Goal: Task Accomplishment & Management: Complete application form

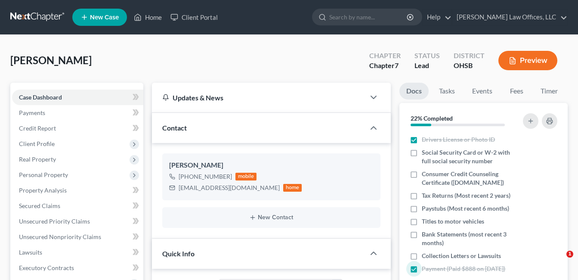
select select "5"
click at [155, 19] on link "Home" at bounding box center [148, 17] width 37 height 16
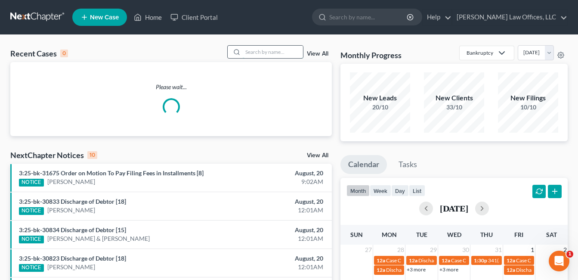
click at [258, 54] on input "search" at bounding box center [273, 52] width 60 height 12
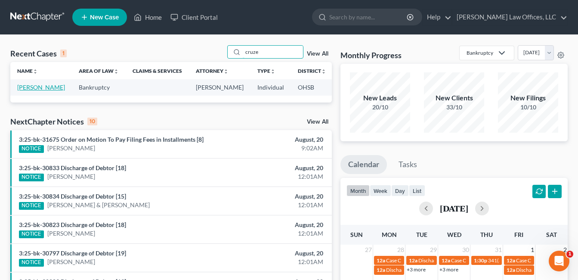
type input "cruze"
click at [25, 91] on link "Cruze, Tonya" at bounding box center [41, 87] width 48 height 7
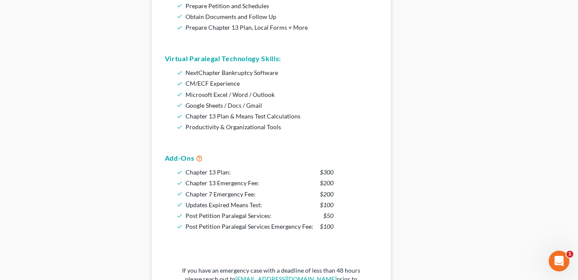
scroll to position [732, 0]
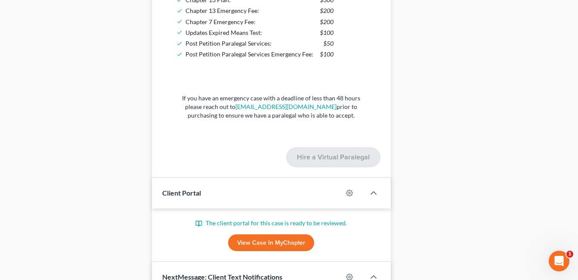
click at [278, 247] on link "View Case in MyChapter" at bounding box center [271, 242] width 86 height 17
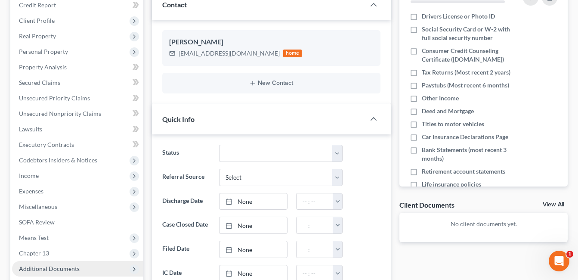
scroll to position [258, 0]
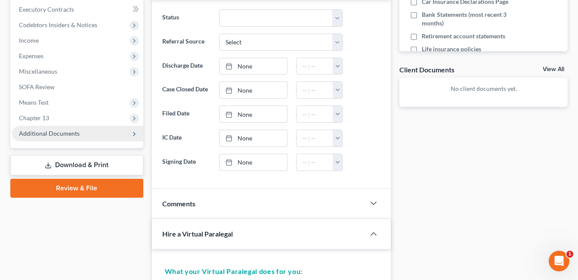
click at [57, 137] on span "Additional Documents" at bounding box center [77, 134] width 131 height 16
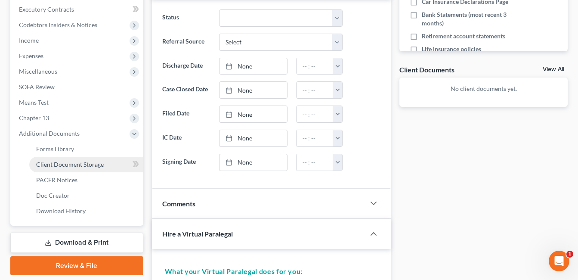
click at [65, 158] on link "Client Document Storage" at bounding box center [86, 165] width 114 height 16
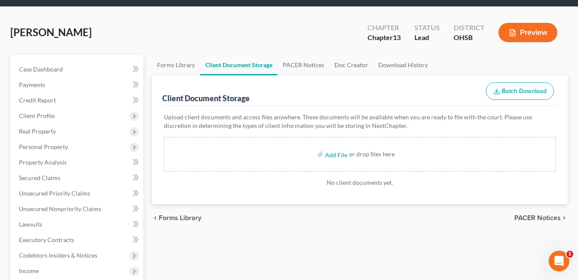
scroll to position [86, 0]
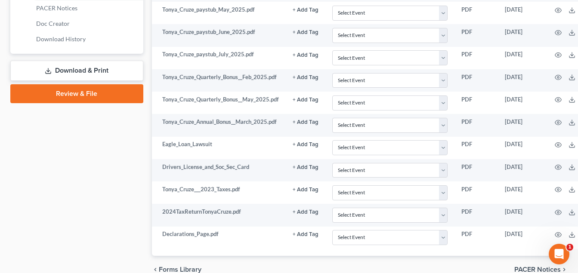
scroll to position [473, 0]
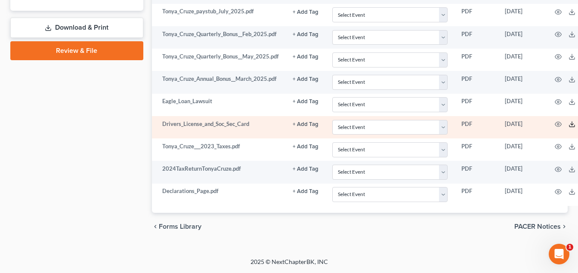
click at [573, 125] on icon at bounding box center [572, 124] width 7 height 7
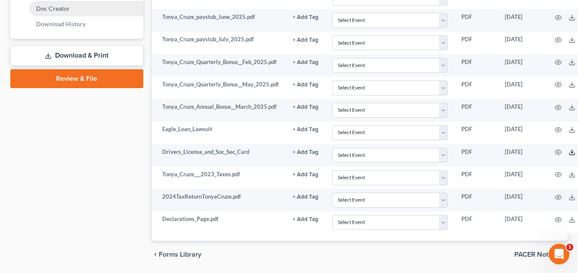
scroll to position [430, 0]
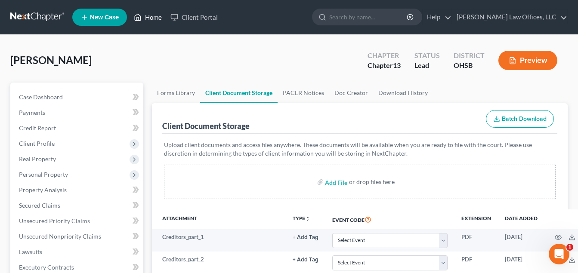
click at [156, 18] on link "Home" at bounding box center [148, 17] width 37 height 16
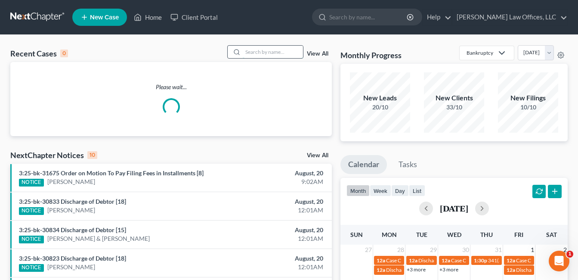
click at [287, 53] on input "search" at bounding box center [273, 52] width 60 height 12
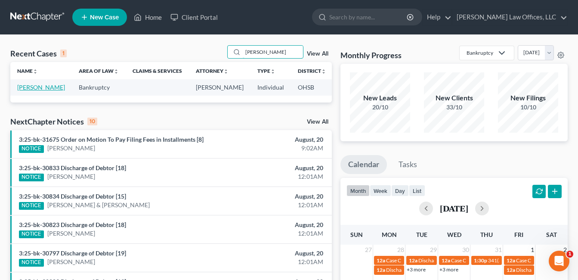
type input "maynard"
click at [33, 88] on link "Maynard, Manuel" at bounding box center [41, 87] width 48 height 7
select select "3"
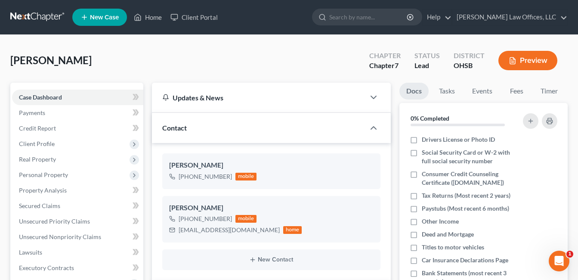
scroll to position [172, 0]
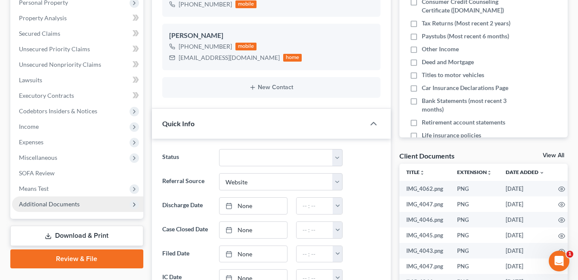
click at [72, 200] on span "Additional Documents" at bounding box center [49, 203] width 61 height 7
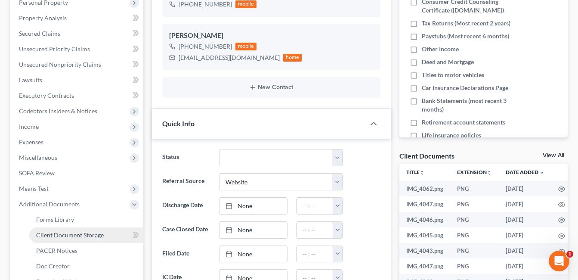
drag, startPoint x: 79, startPoint y: 240, endPoint x: 87, endPoint y: 235, distance: 9.7
click at [79, 240] on link "Client Document Storage" at bounding box center [86, 235] width 114 height 16
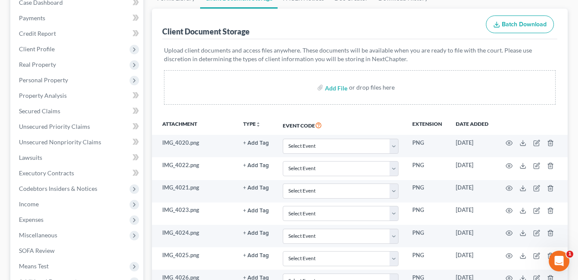
scroll to position [17, 0]
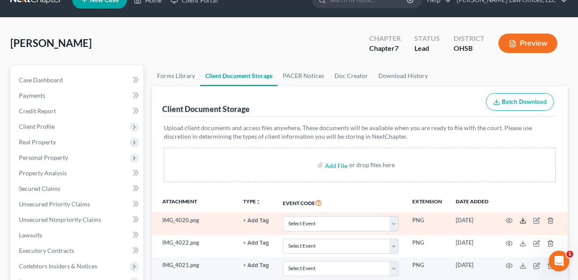
click at [523, 218] on icon at bounding box center [523, 220] width 7 height 7
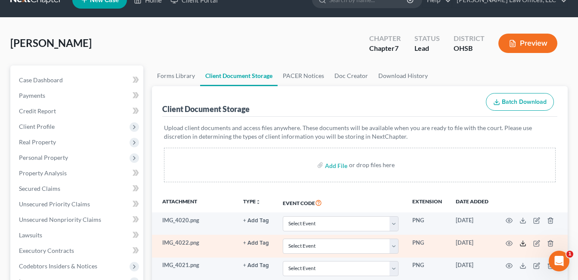
click at [523, 246] on icon at bounding box center [523, 243] width 7 height 7
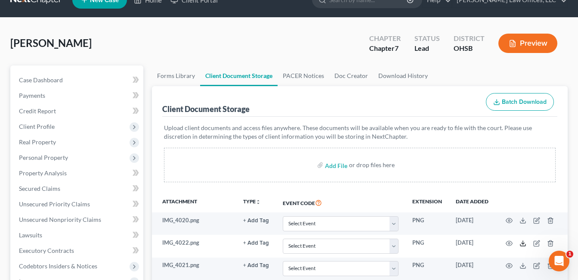
scroll to position [146, 0]
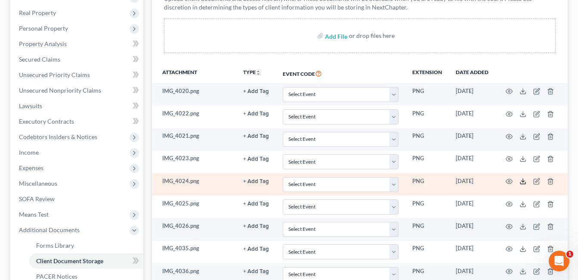
click at [524, 183] on icon at bounding box center [523, 181] width 7 height 7
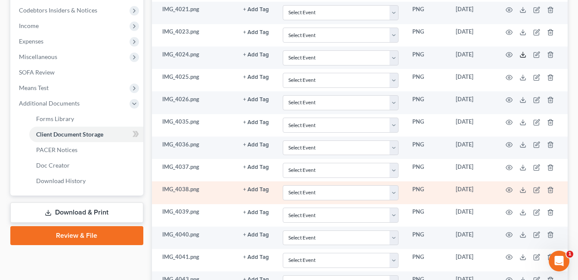
scroll to position [276, 0]
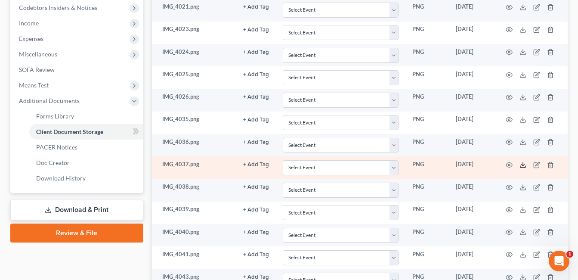
click at [522, 164] on icon at bounding box center [523, 165] width 7 height 7
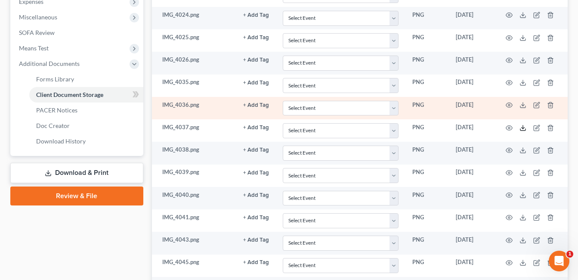
scroll to position [362, 0]
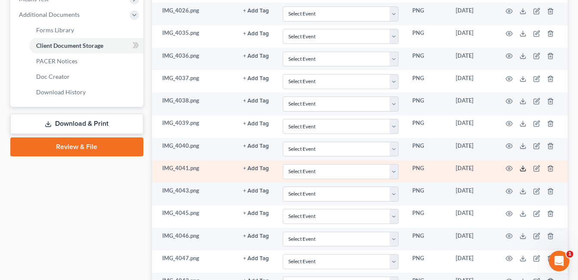
click at [523, 170] on icon at bounding box center [523, 168] width 7 height 7
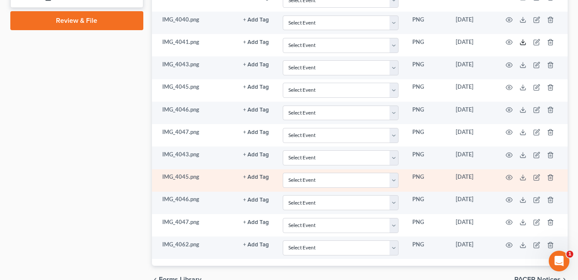
scroll to position [491, 0]
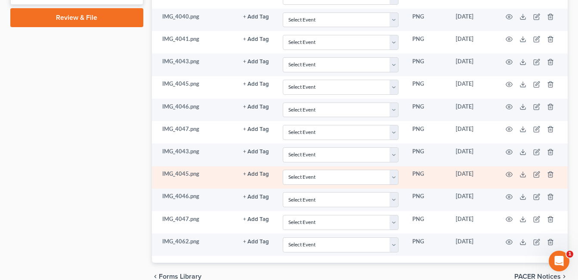
click at [190, 174] on td "IMG_4045.png" at bounding box center [194, 177] width 85 height 22
click at [525, 174] on icon at bounding box center [523, 174] width 7 height 7
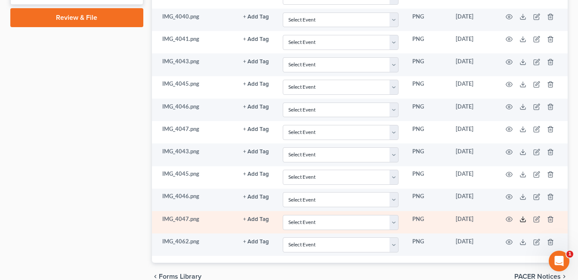
click at [524, 217] on icon at bounding box center [523, 219] width 7 height 7
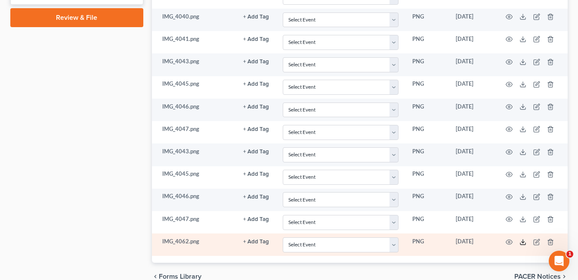
click at [525, 244] on icon at bounding box center [523, 244] width 5 height 2
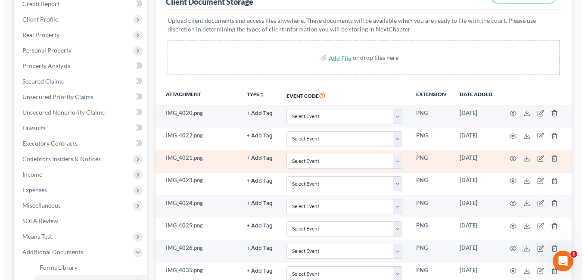
scroll to position [129, 0]
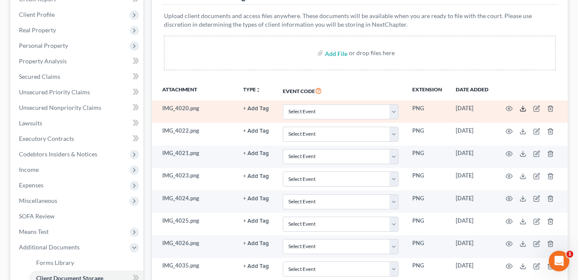
click at [524, 109] on polyline at bounding box center [523, 108] width 3 height 1
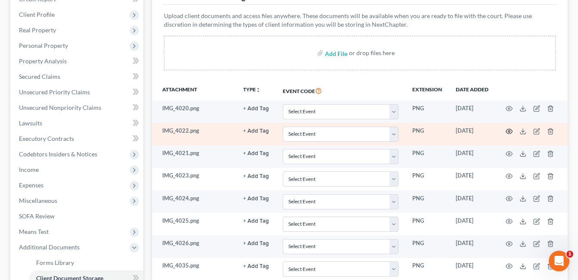
click at [510, 131] on circle "button" at bounding box center [510, 131] width 2 height 2
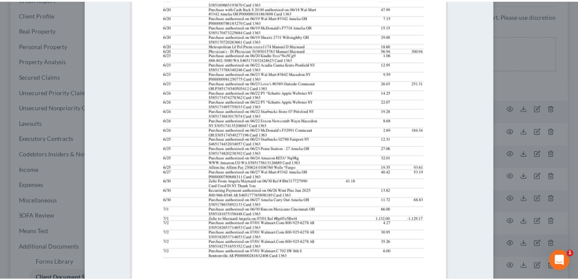
scroll to position [0, 0]
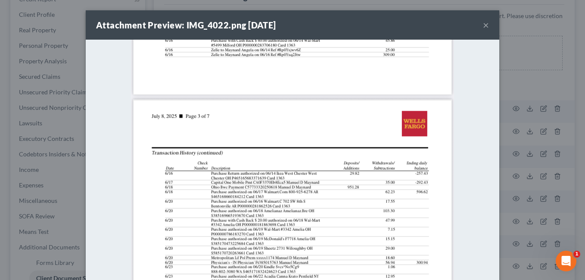
click at [483, 27] on button "×" at bounding box center [486, 25] width 6 height 10
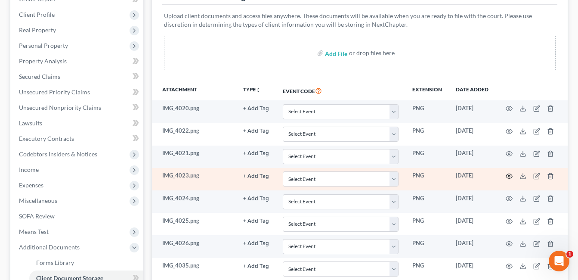
click at [509, 175] on icon "button" at bounding box center [509, 176] width 7 height 7
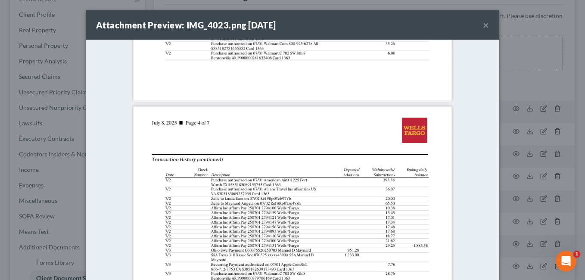
click at [483, 29] on button "×" at bounding box center [486, 25] width 6 height 10
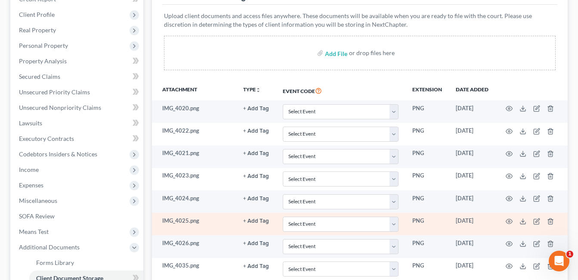
click at [511, 225] on td at bounding box center [532, 224] width 72 height 22
click at [509, 222] on circle "button" at bounding box center [510, 222] width 2 height 2
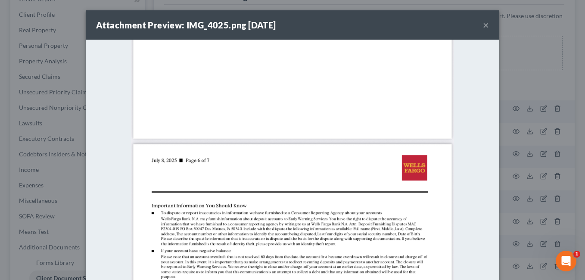
click at [483, 26] on button "×" at bounding box center [486, 25] width 6 height 10
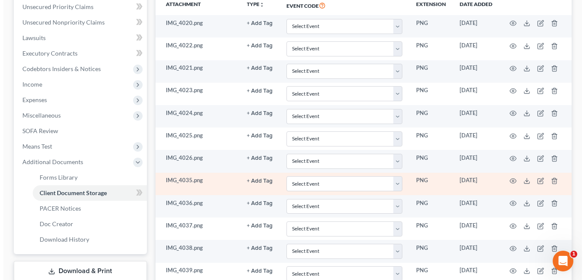
scroll to position [215, 0]
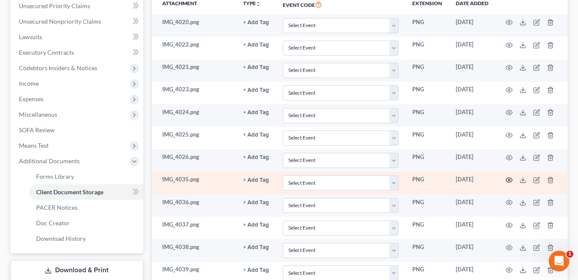
click at [509, 179] on icon "button" at bounding box center [509, 180] width 7 height 7
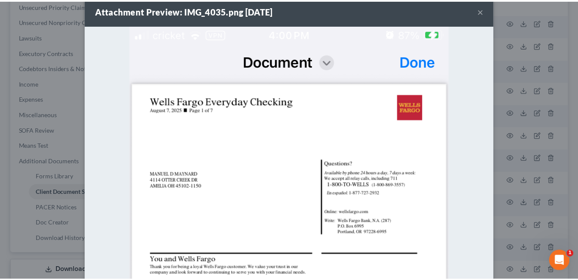
scroll to position [0, 0]
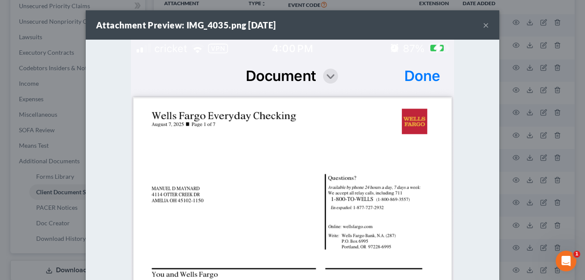
click at [483, 28] on button "×" at bounding box center [486, 25] width 6 height 10
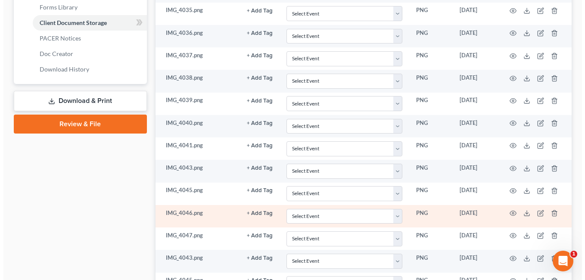
scroll to position [388, 0]
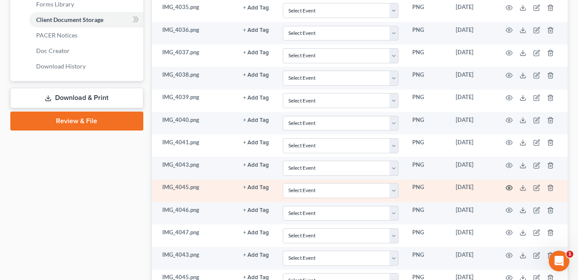
click at [510, 188] on icon "button" at bounding box center [509, 187] width 7 height 7
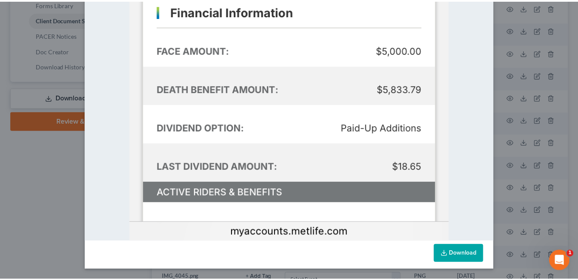
scroll to position [0, 0]
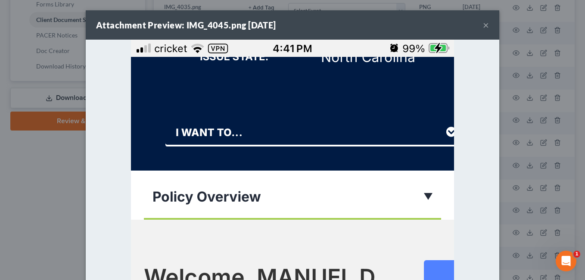
click at [483, 24] on button "×" at bounding box center [486, 25] width 6 height 10
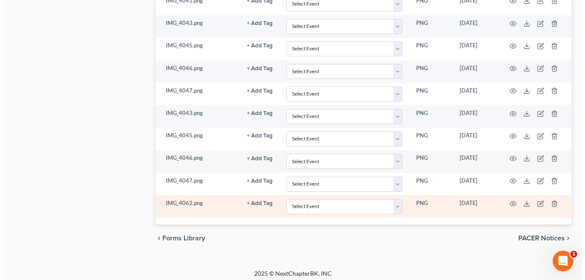
scroll to position [534, 0]
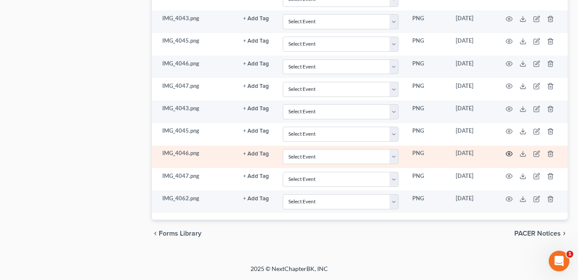
click at [509, 152] on icon "button" at bounding box center [509, 153] width 7 height 7
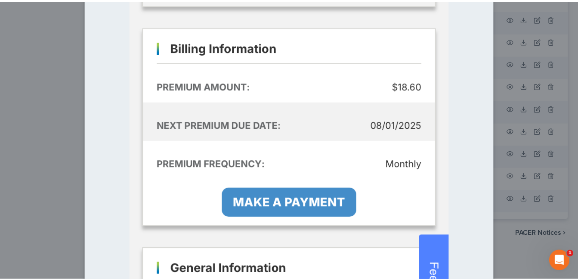
scroll to position [0, 0]
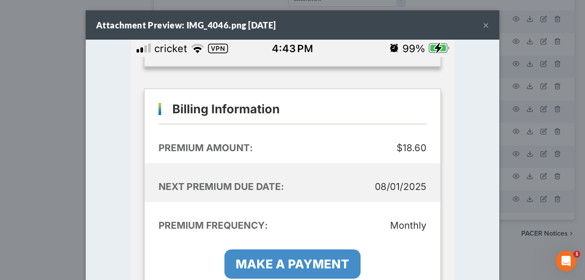
click at [483, 25] on button "×" at bounding box center [486, 25] width 6 height 10
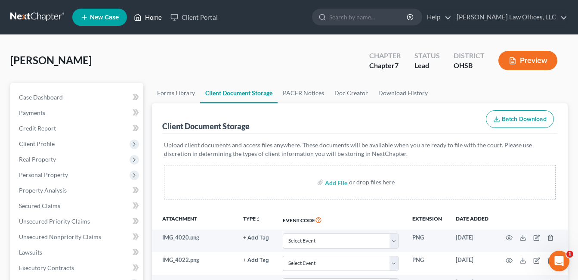
click at [158, 12] on link "Home" at bounding box center [148, 17] width 37 height 16
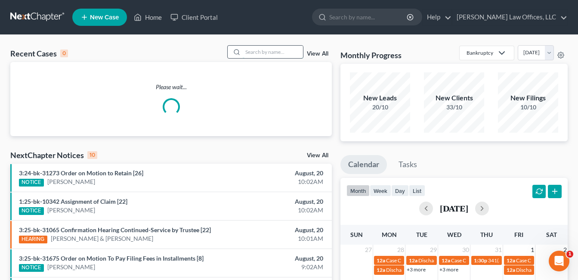
click at [277, 52] on input "search" at bounding box center [273, 52] width 60 height 12
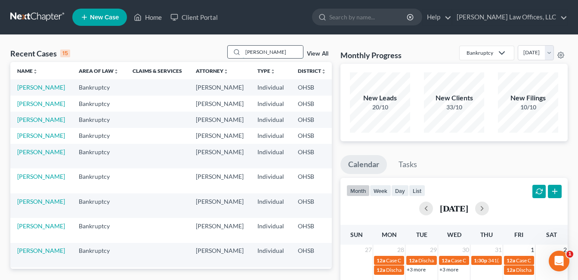
type input "thomas"
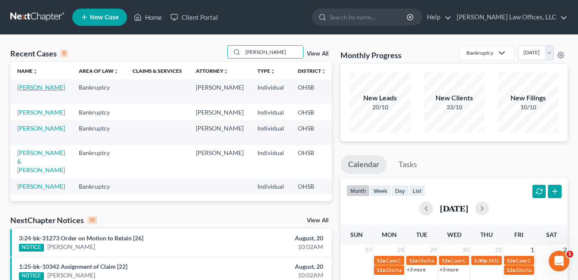
click at [28, 91] on link "Thomas, Teresa" at bounding box center [41, 87] width 48 height 7
select select "4"
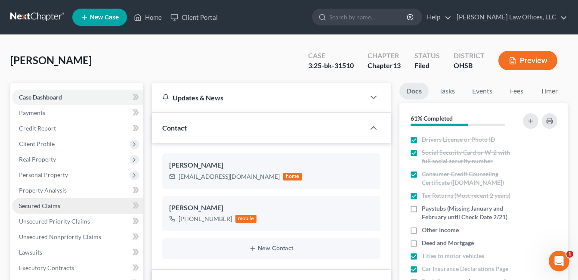
click at [56, 208] on span "Secured Claims" at bounding box center [39, 205] width 41 height 7
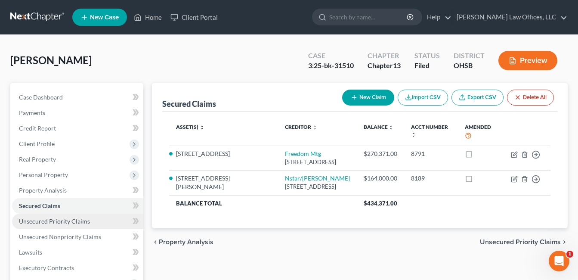
click at [55, 219] on span "Unsecured Priority Claims" at bounding box center [54, 220] width 71 height 7
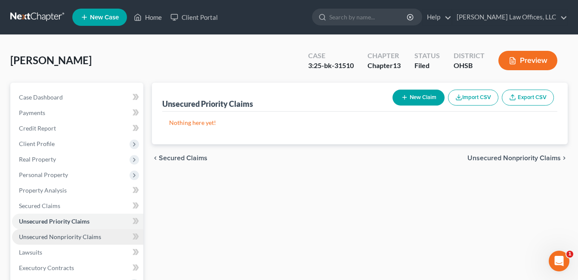
click at [61, 235] on span "Unsecured Nonpriority Claims" at bounding box center [60, 236] width 82 height 7
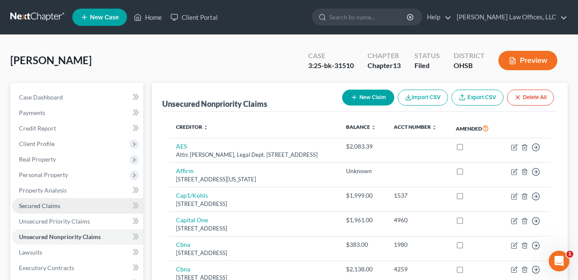
click at [47, 204] on span "Secured Claims" at bounding box center [39, 205] width 41 height 7
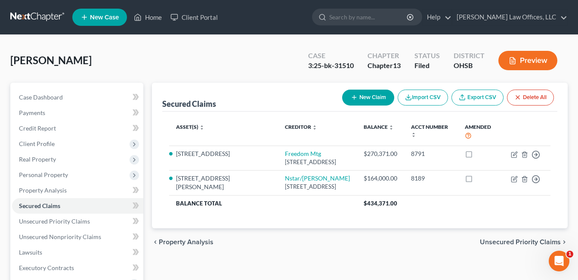
click at [302, 247] on div "chevron_left Property Analysis Unsecured Priority Claims chevron_right" at bounding box center [360, 242] width 416 height 28
drag, startPoint x: 149, startPoint y: 14, endPoint x: 156, endPoint y: 34, distance: 21.3
click at [149, 14] on link "Home" at bounding box center [148, 17] width 37 height 16
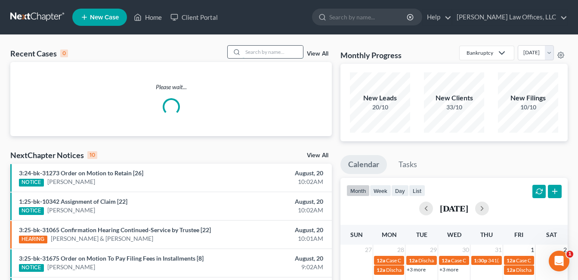
click at [258, 53] on input "search" at bounding box center [273, 52] width 60 height 12
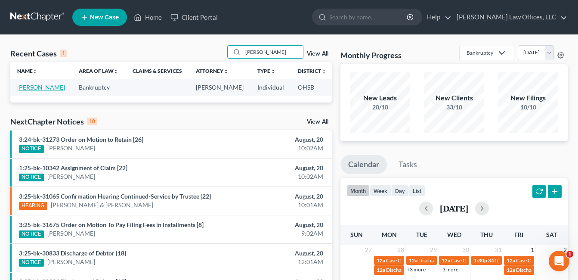
type input "edmonds"
click at [33, 84] on link "[PERSON_NAME]" at bounding box center [41, 87] width 48 height 7
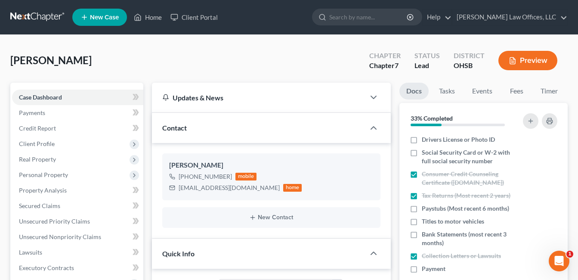
scroll to position [172, 0]
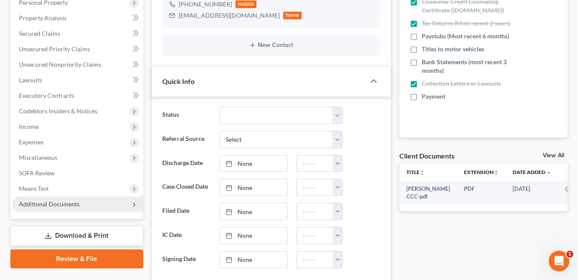
click at [71, 202] on span "Additional Documents" at bounding box center [49, 203] width 61 height 7
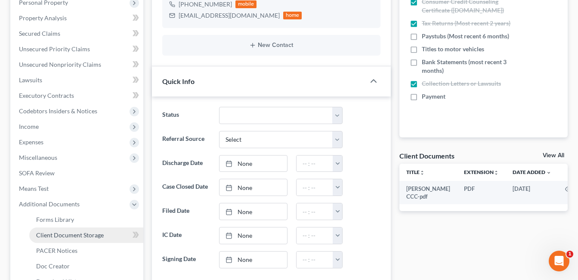
click at [67, 237] on span "Client Document Storage" at bounding box center [70, 234] width 68 height 7
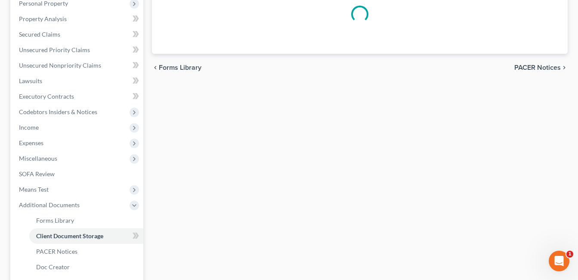
select select "7"
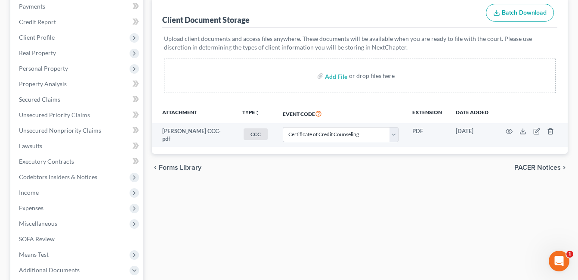
scroll to position [129, 0]
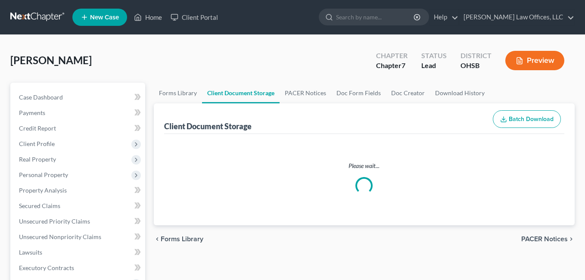
select select "7"
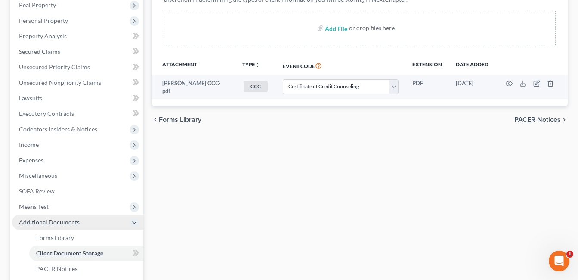
scroll to position [271, 0]
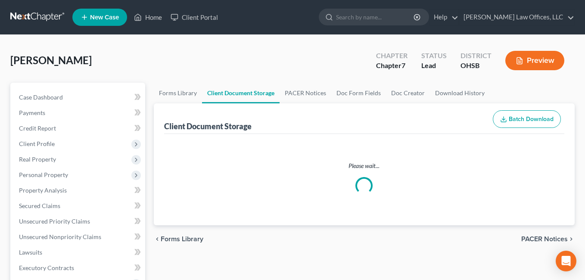
select select "7"
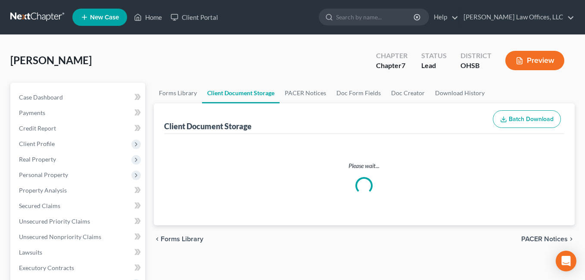
select select "7"
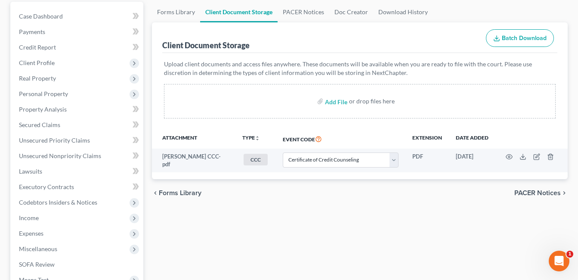
scroll to position [86, 0]
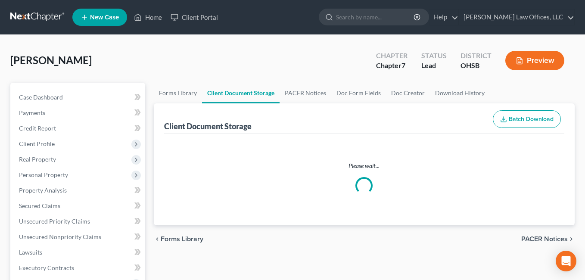
select select "7"
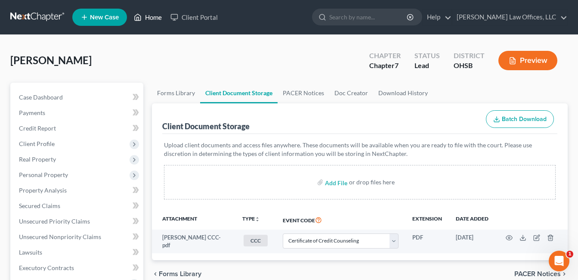
click at [151, 17] on link "Home" at bounding box center [148, 17] width 37 height 16
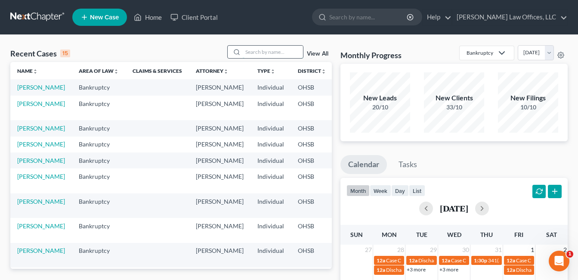
click at [262, 49] on input "search" at bounding box center [273, 52] width 60 height 12
type input "erin"
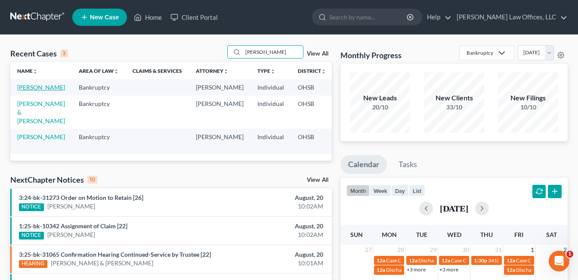
click at [25, 90] on link "[PERSON_NAME]" at bounding box center [41, 87] width 48 height 7
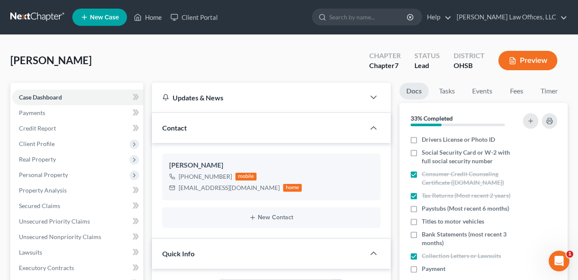
scroll to position [215, 0]
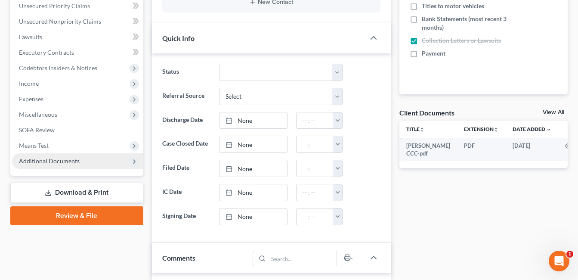
click at [72, 164] on span "Additional Documents" at bounding box center [49, 160] width 61 height 7
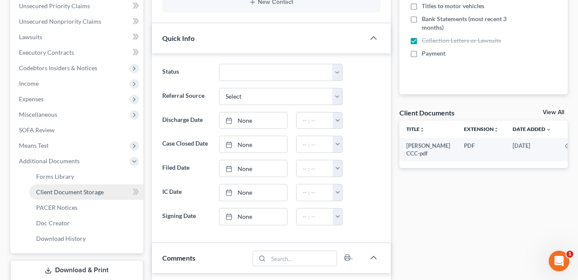
click at [83, 193] on span "Client Document Storage" at bounding box center [70, 191] width 68 height 7
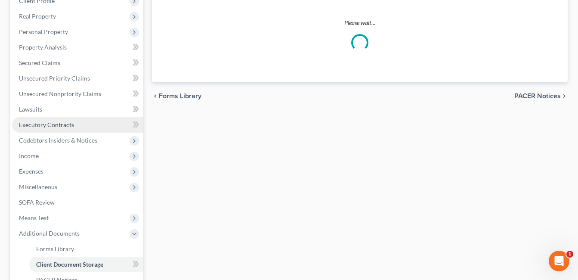
select select "7"
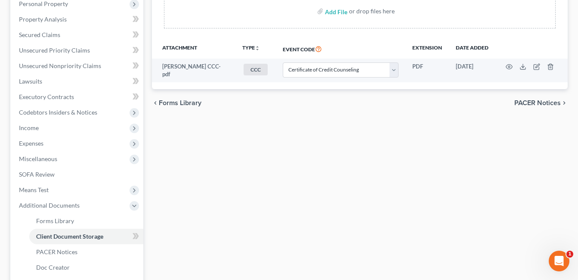
scroll to position [172, 0]
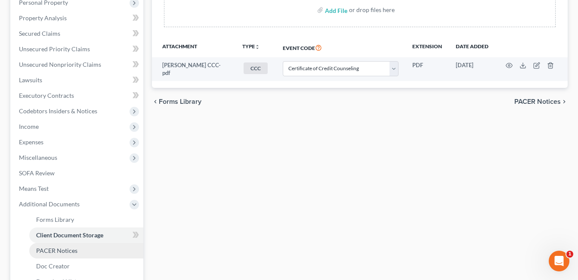
click at [74, 251] on span "PACER Notices" at bounding box center [56, 250] width 41 height 7
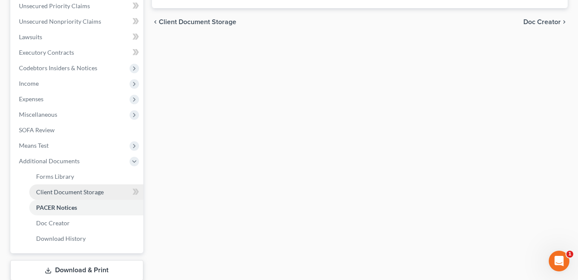
click at [77, 195] on span "Client Document Storage" at bounding box center [70, 191] width 68 height 7
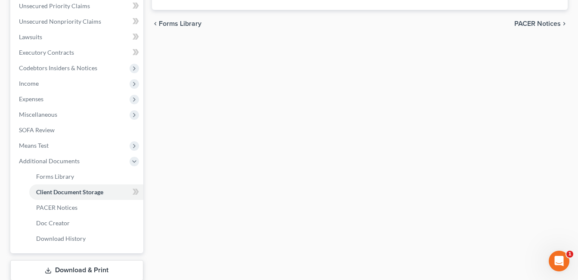
scroll to position [214, 0]
select select "7"
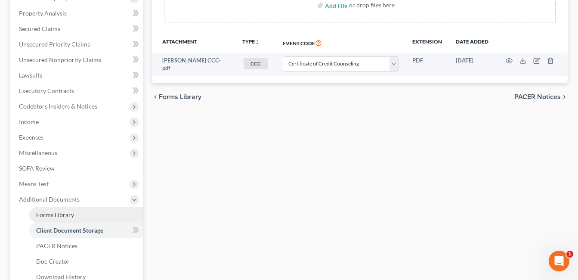
scroll to position [215, 0]
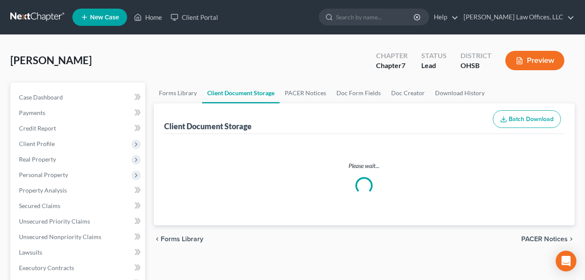
select select "7"
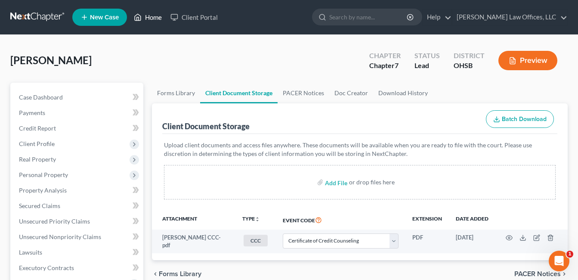
click at [154, 17] on link "Home" at bounding box center [148, 17] width 37 height 16
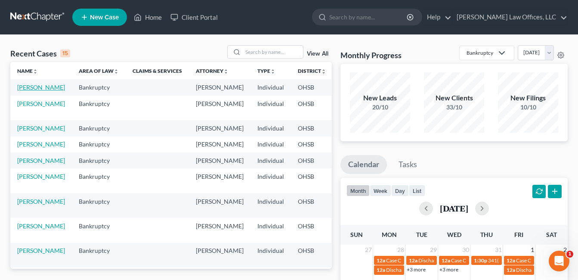
click at [28, 86] on link "[PERSON_NAME]" at bounding box center [41, 87] width 48 height 7
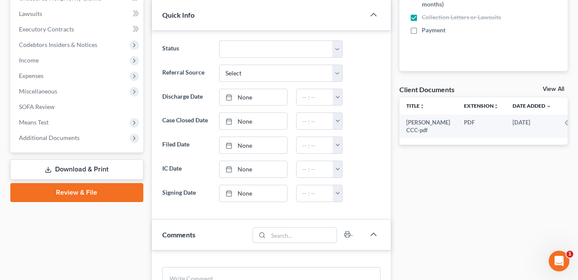
scroll to position [258, 0]
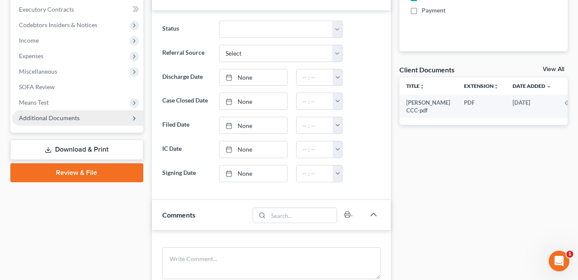
click at [63, 122] on span "Additional Documents" at bounding box center [77, 118] width 131 height 16
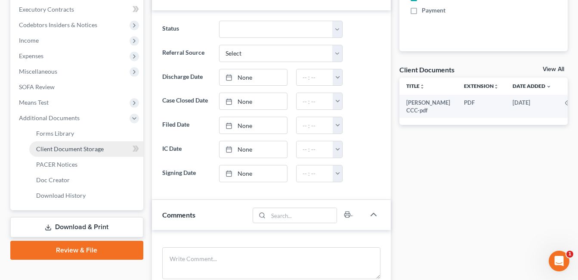
click at [94, 147] on span "Client Document Storage" at bounding box center [70, 148] width 68 height 7
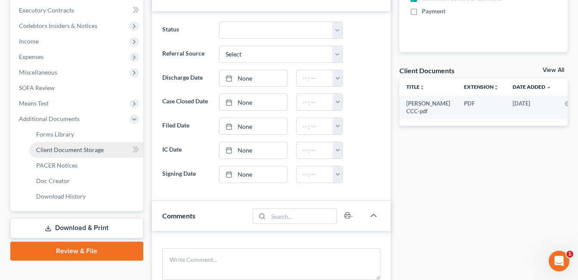
select select "7"
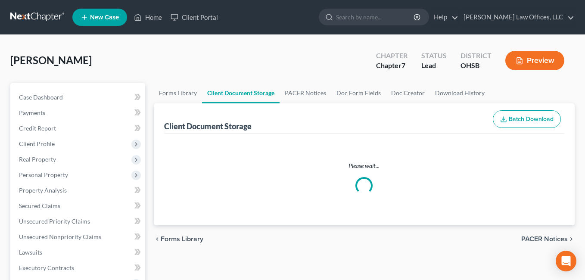
select select "7"
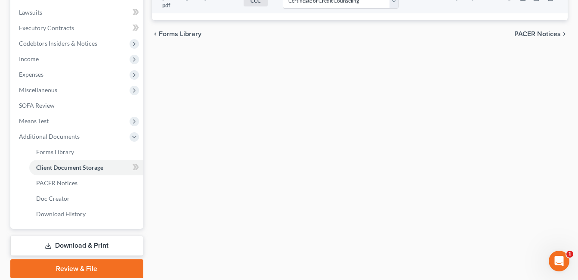
scroll to position [258, 0]
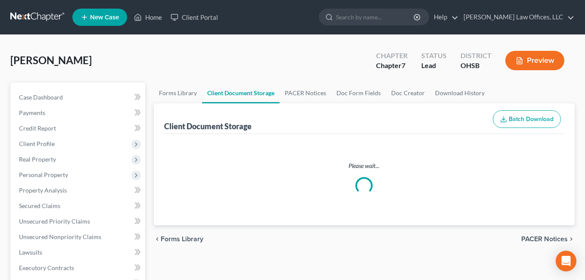
select select "7"
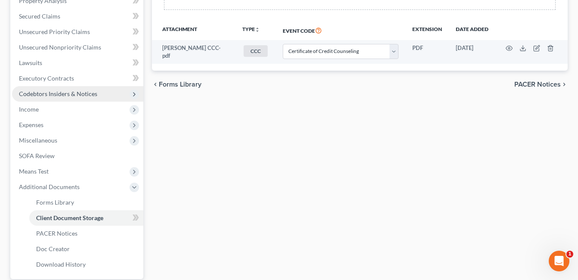
scroll to position [86, 0]
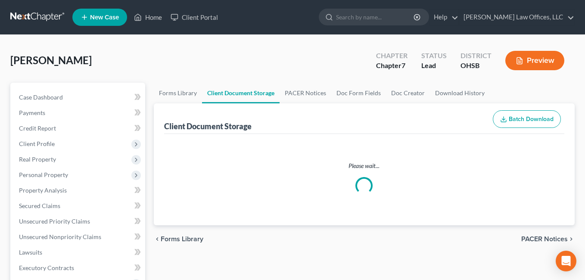
select select "7"
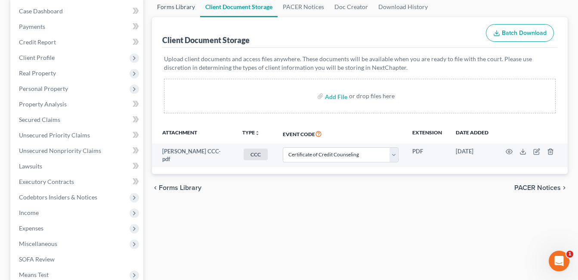
click at [179, 6] on link "Forms Library" at bounding box center [176, 7] width 48 height 21
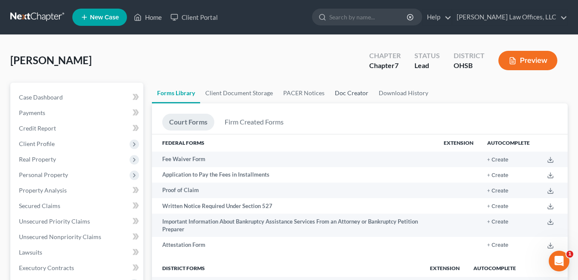
click at [350, 91] on link "Doc Creator" at bounding box center [352, 93] width 44 height 21
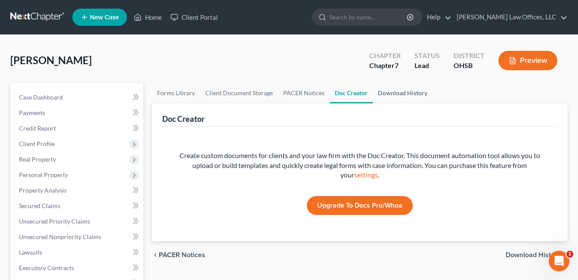
click at [391, 93] on link "Download History" at bounding box center [403, 93] width 60 height 21
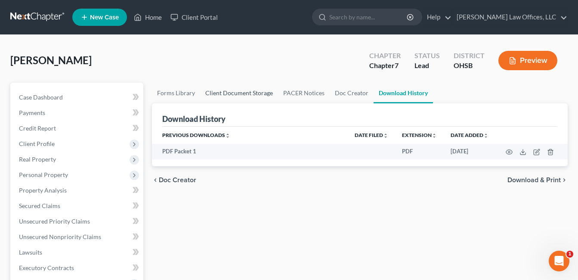
click at [242, 94] on link "Client Document Storage" at bounding box center [239, 93] width 78 height 21
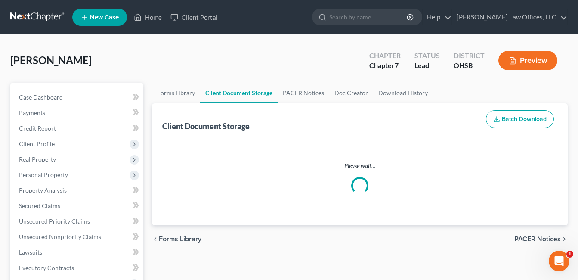
select select "7"
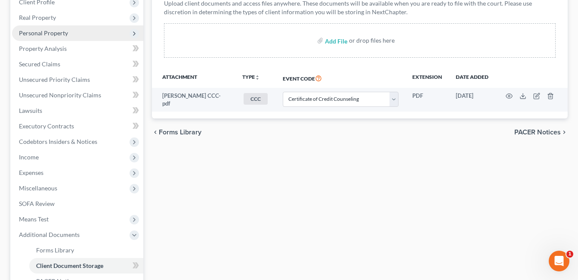
scroll to position [258, 0]
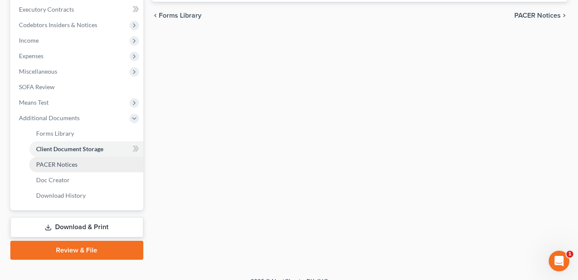
click at [69, 170] on link "PACER Notices" at bounding box center [86, 165] width 114 height 16
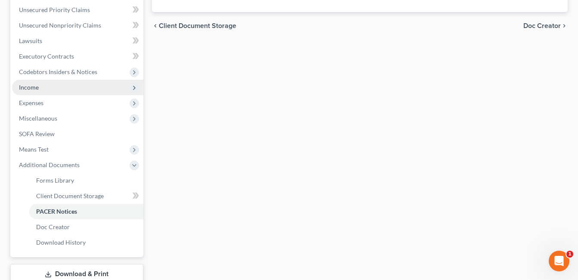
scroll to position [215, 0]
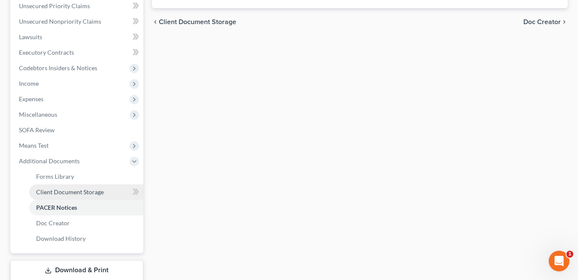
click at [84, 190] on span "Client Document Storage" at bounding box center [70, 191] width 68 height 7
select select "7"
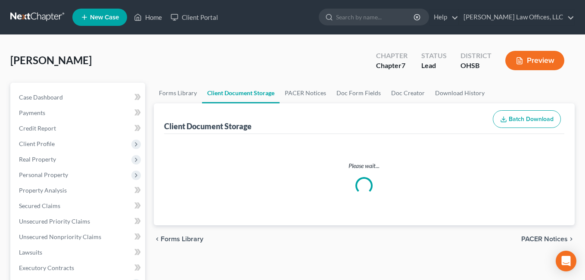
select select "7"
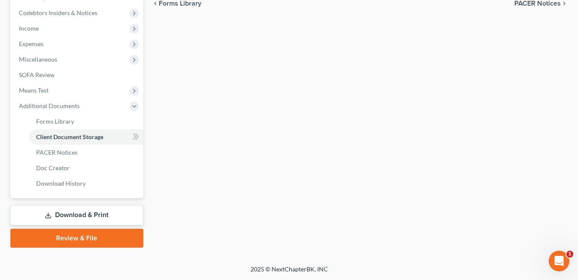
scroll to position [271, 0]
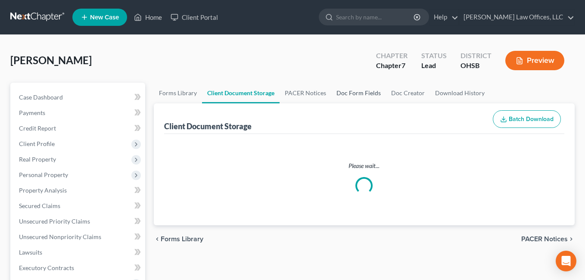
select select "7"
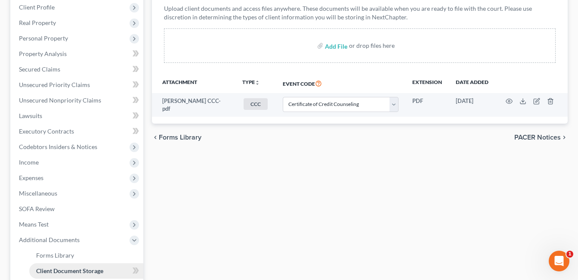
scroll to position [271, 0]
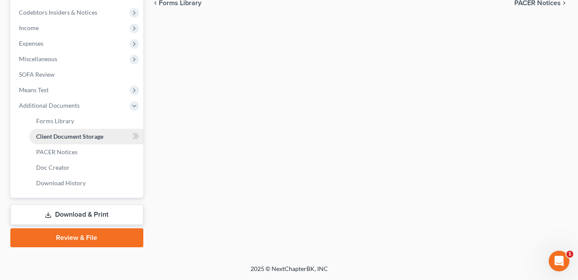
click at [80, 134] on span "Client Document Storage" at bounding box center [69, 136] width 67 height 7
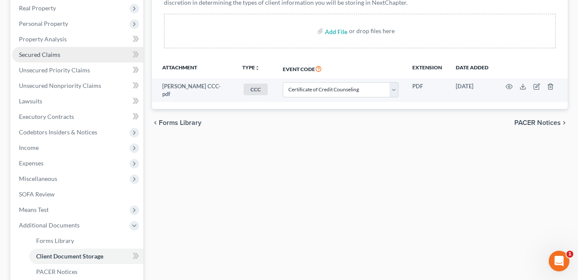
scroll to position [0, 0]
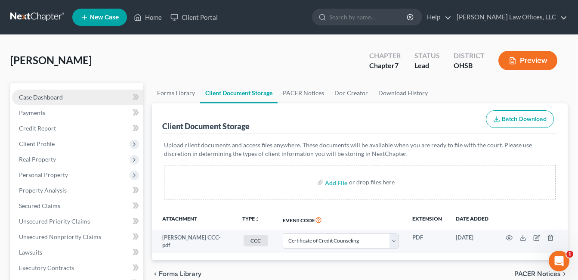
click at [57, 98] on span "Case Dashboard" at bounding box center [41, 96] width 44 height 7
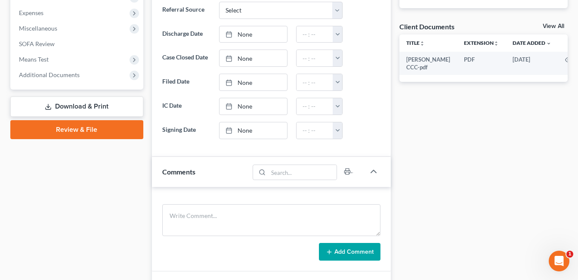
scroll to position [552, 0]
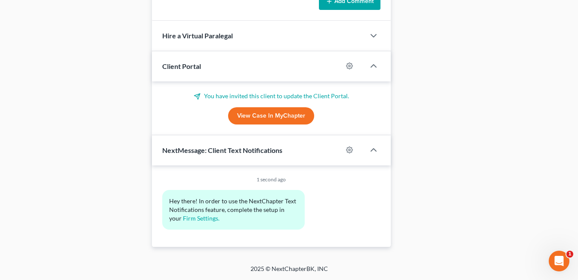
click at [289, 112] on link "View Case in MyChapter" at bounding box center [271, 115] width 86 height 17
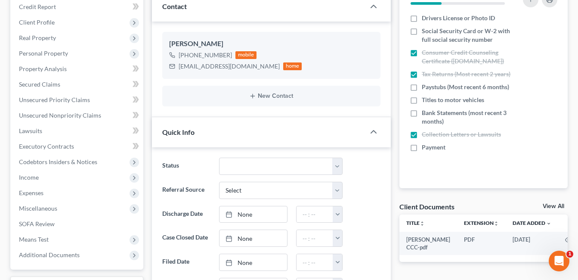
scroll to position [165, 0]
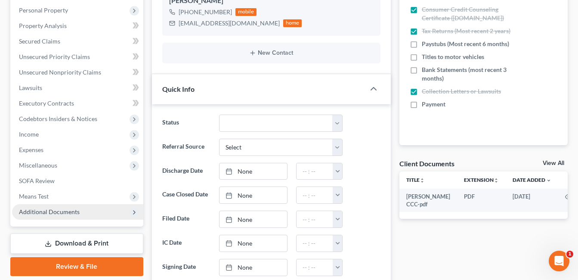
click at [70, 207] on span "Additional Documents" at bounding box center [77, 212] width 131 height 16
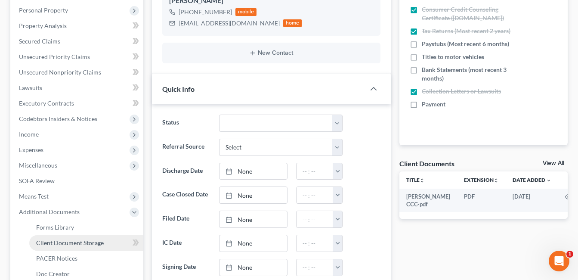
click at [103, 243] on link "Client Document Storage" at bounding box center [86, 243] width 114 height 16
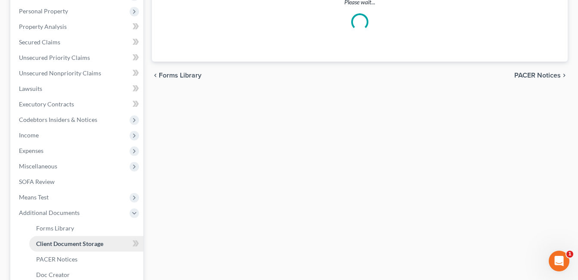
scroll to position [28, 0]
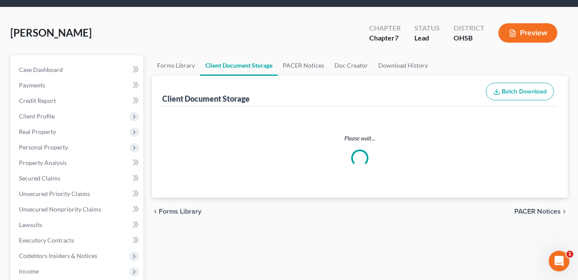
select select "7"
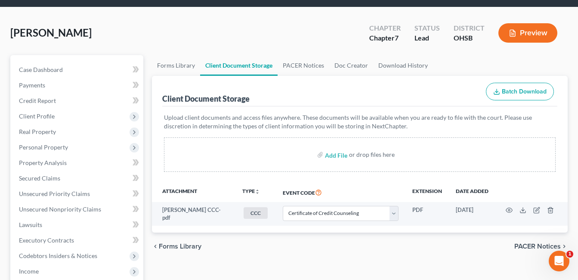
scroll to position [0, 0]
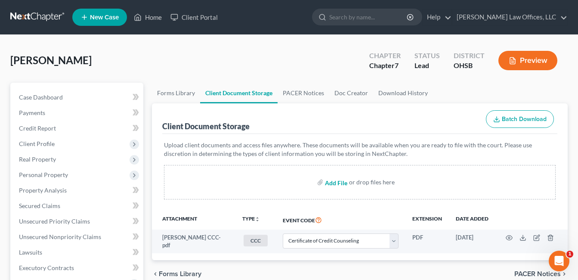
click at [341, 181] on input "file" at bounding box center [335, 182] width 21 height 16
click at [501, 120] on span "Batch Download" at bounding box center [520, 118] width 53 height 7
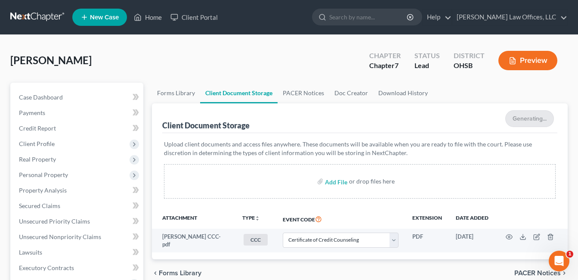
select select "7"
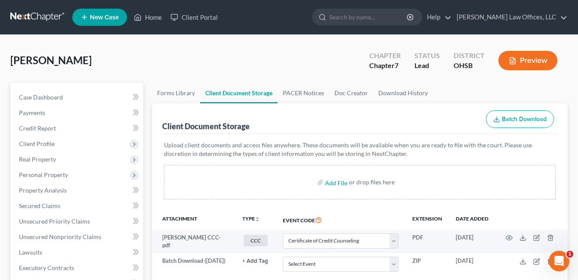
scroll to position [86, 0]
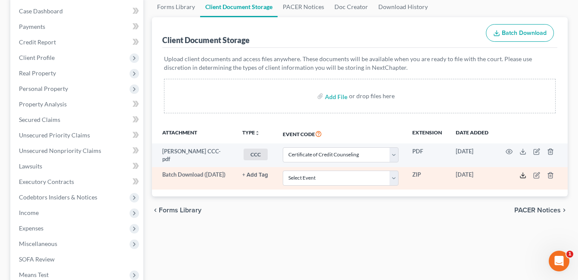
click at [523, 176] on icon at bounding box center [523, 175] width 7 height 7
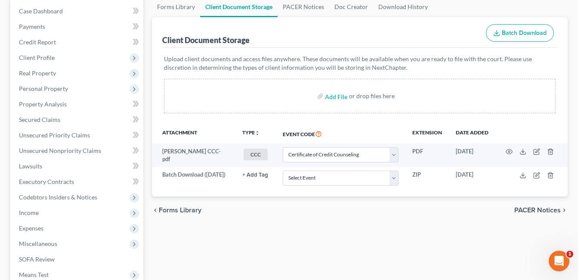
click at [367, 215] on div "chevron_left Forms Library PACER Notices chevron_right" at bounding box center [360, 210] width 416 height 28
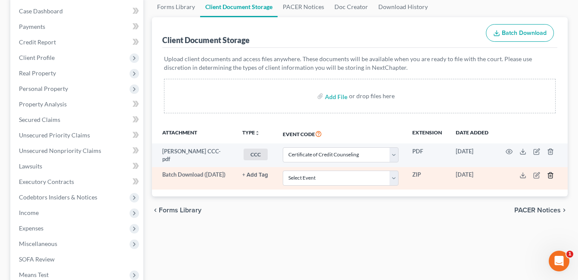
click at [550, 175] on line "button" at bounding box center [550, 176] width 0 height 2
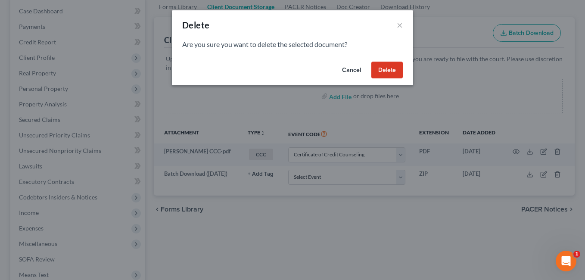
click at [390, 68] on button "Delete" at bounding box center [386, 70] width 31 height 17
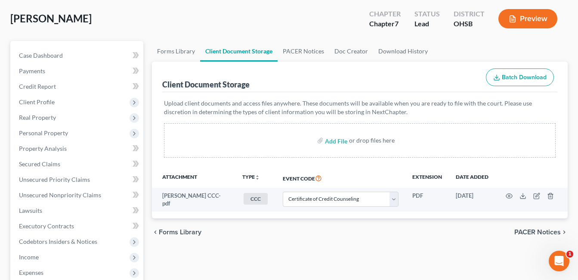
scroll to position [0, 0]
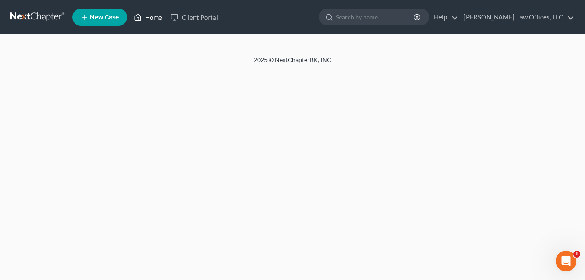
click at [148, 17] on link "Home" at bounding box center [148, 17] width 37 height 16
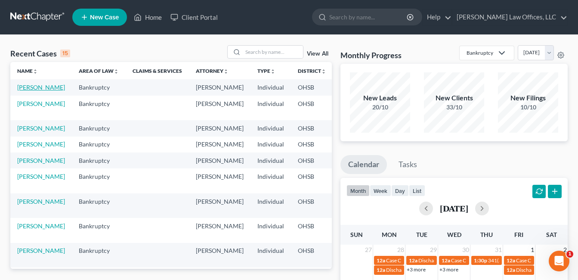
click at [28, 86] on link "[PERSON_NAME]" at bounding box center [41, 87] width 48 height 7
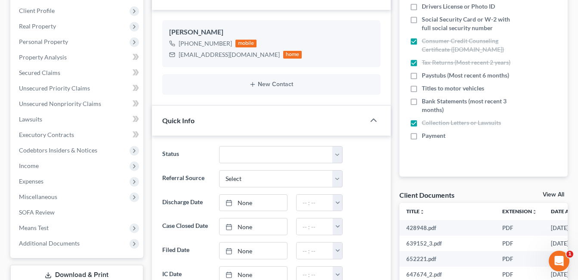
scroll to position [258, 0]
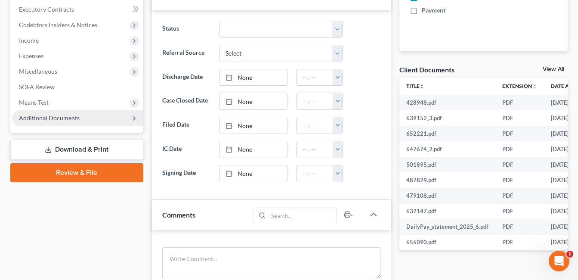
click at [63, 114] on span "Additional Documents" at bounding box center [49, 117] width 61 height 7
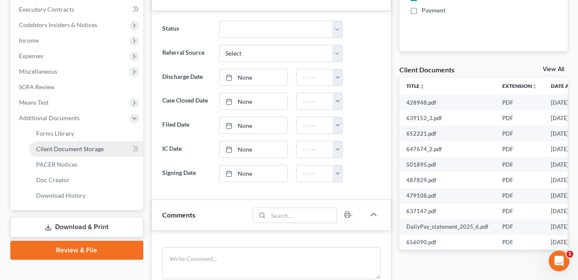
click at [81, 150] on span "Client Document Storage" at bounding box center [70, 148] width 68 height 7
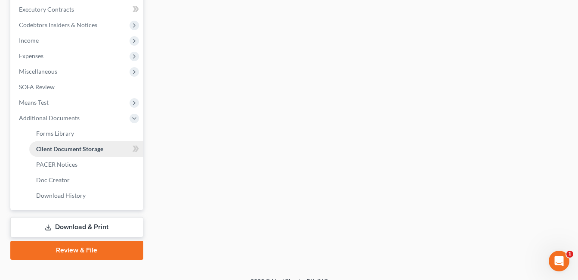
scroll to position [258, 0]
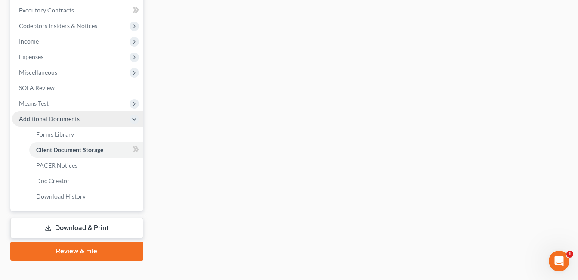
select select "7"
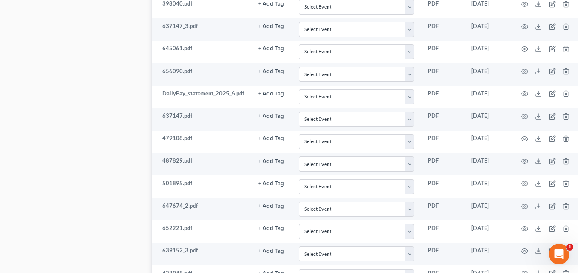
scroll to position [1034, 0]
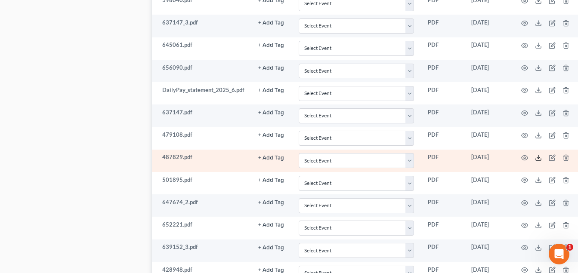
click at [537, 156] on icon at bounding box center [538, 158] width 7 height 7
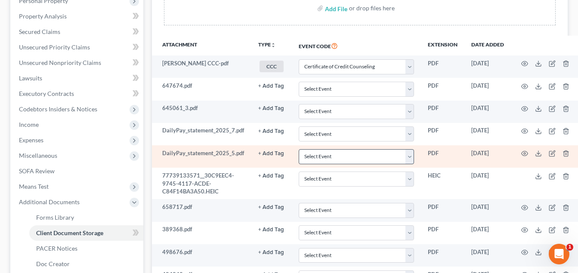
scroll to position [165, 0]
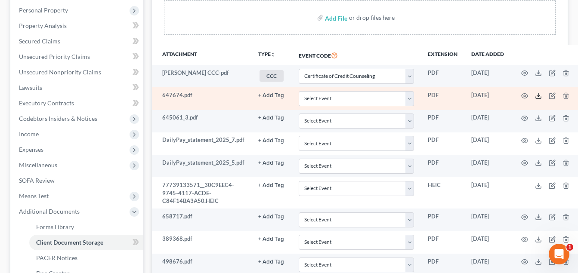
click at [539, 95] on line at bounding box center [539, 94] width 0 height 3
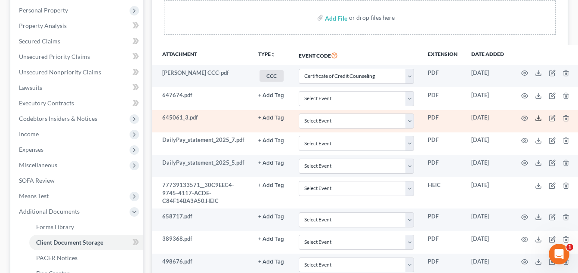
click at [537, 118] on icon at bounding box center [538, 118] width 7 height 7
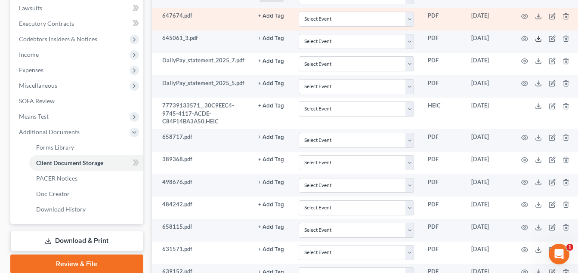
scroll to position [251, 0]
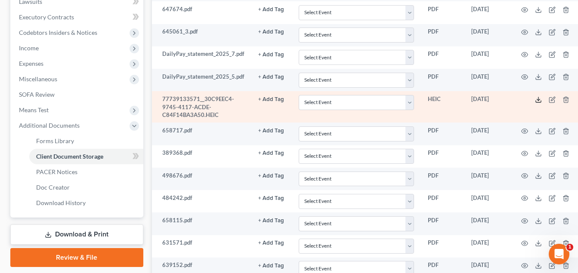
click at [536, 101] on icon at bounding box center [538, 99] width 7 height 7
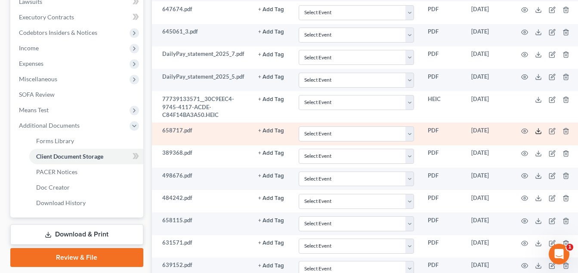
click at [539, 132] on line at bounding box center [539, 130] width 0 height 3
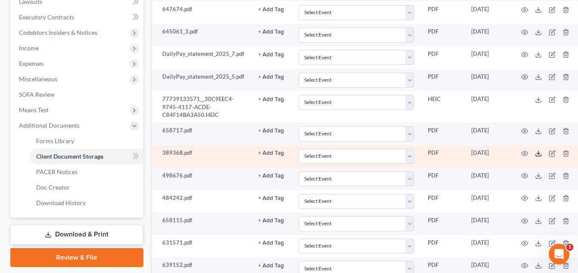
click at [535, 153] on icon at bounding box center [538, 153] width 7 height 7
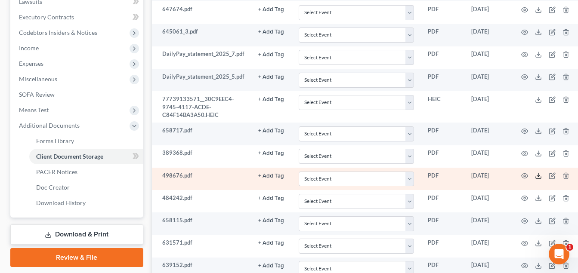
click at [537, 175] on icon at bounding box center [538, 176] width 7 height 7
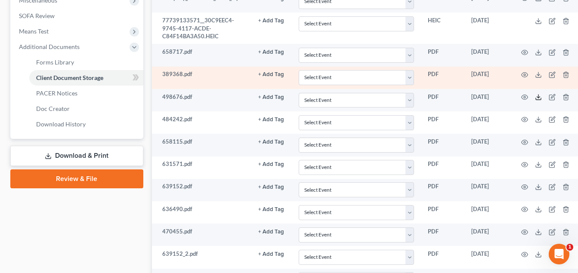
scroll to position [337, 0]
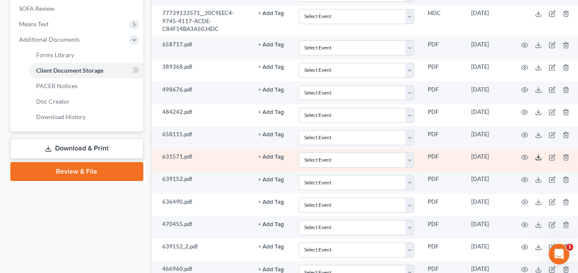
click at [539, 158] on line at bounding box center [539, 156] width 0 height 3
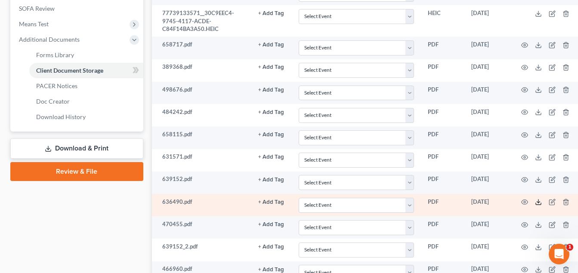
click at [536, 204] on icon at bounding box center [538, 204] width 5 height 2
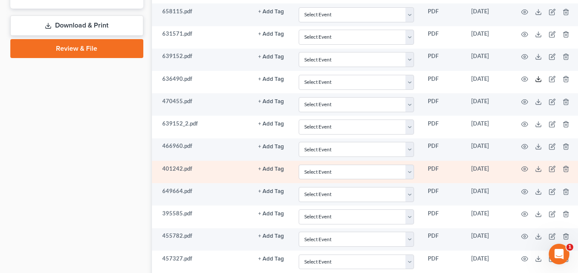
scroll to position [466, 0]
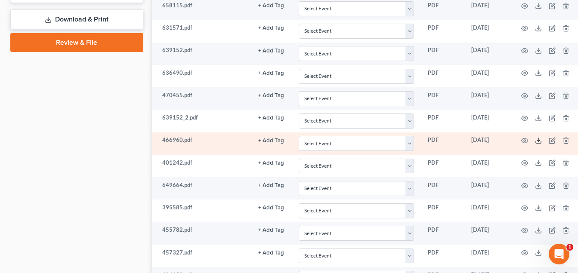
click at [536, 142] on icon at bounding box center [538, 143] width 5 height 2
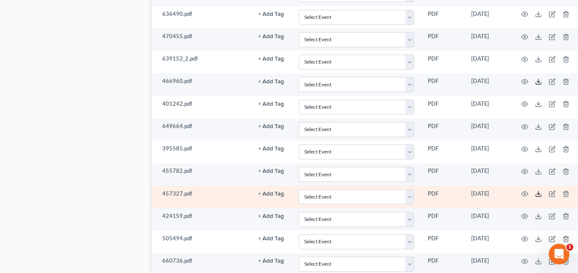
scroll to position [552, 0]
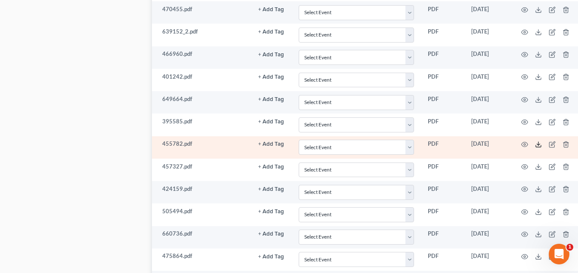
click at [539, 144] on icon at bounding box center [538, 144] width 7 height 7
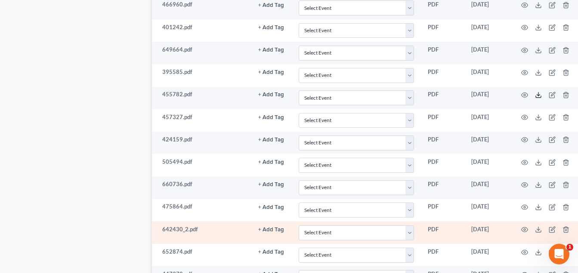
scroll to position [681, 0]
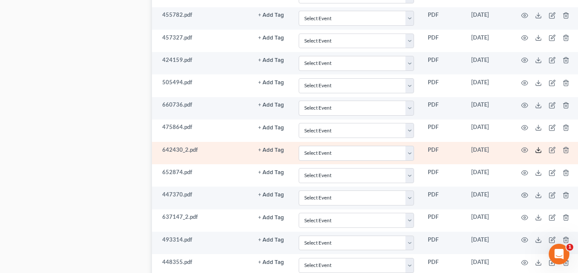
click at [538, 154] on icon at bounding box center [538, 150] width 7 height 7
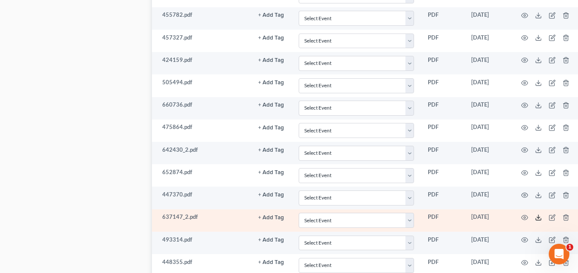
click at [536, 218] on icon at bounding box center [538, 217] width 7 height 7
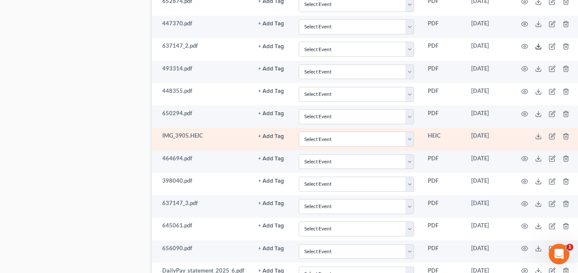
scroll to position [854, 0]
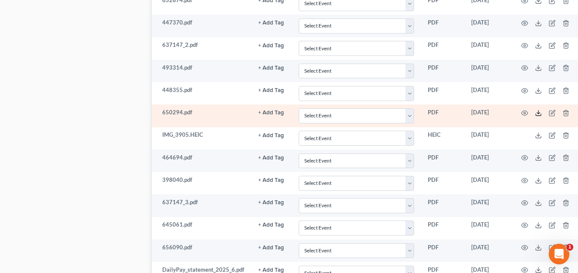
click at [537, 115] on icon at bounding box center [538, 113] width 7 height 7
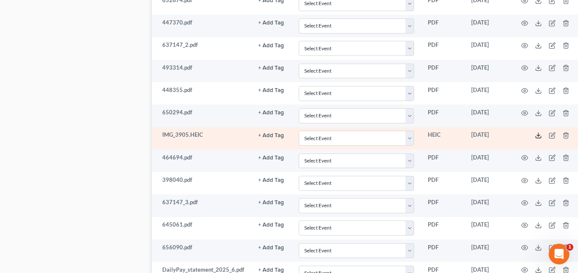
click at [537, 135] on polyline at bounding box center [538, 135] width 3 height 1
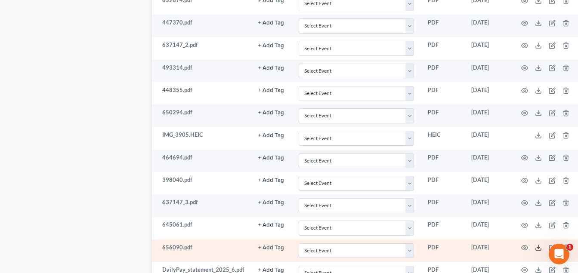
click at [537, 250] on icon at bounding box center [538, 248] width 7 height 7
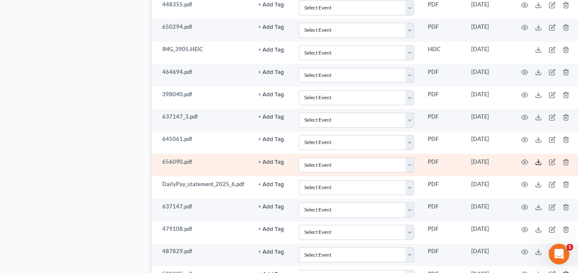
scroll to position [940, 0]
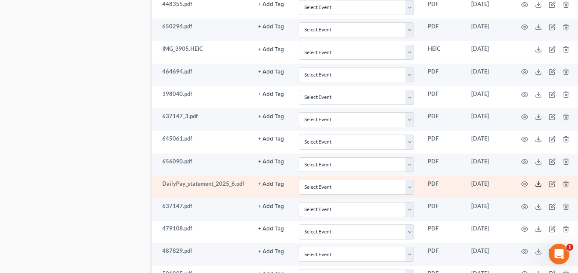
click at [539, 183] on icon at bounding box center [538, 184] width 7 height 7
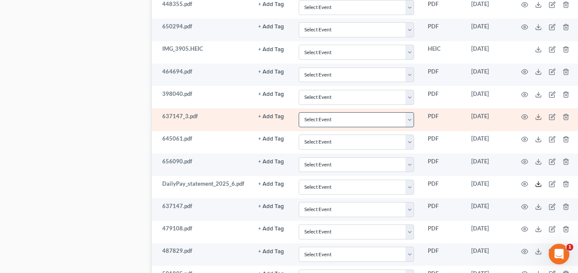
scroll to position [1112, 0]
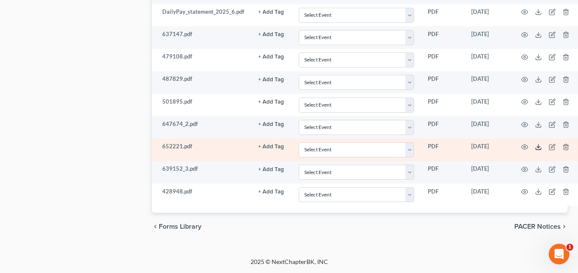
click at [537, 149] on icon at bounding box center [538, 147] width 7 height 7
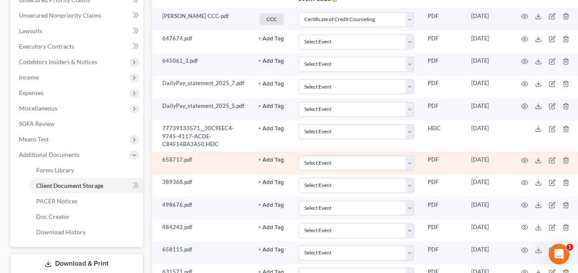
scroll to position [208, 0]
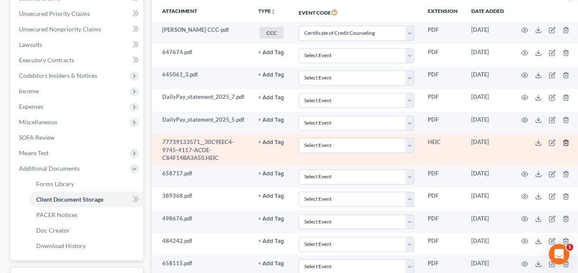
click at [567, 143] on icon "button" at bounding box center [566, 143] width 7 height 7
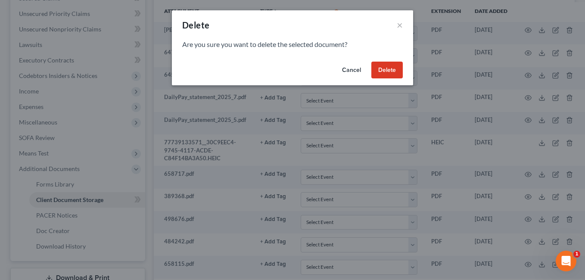
click at [386, 68] on button "Delete" at bounding box center [386, 70] width 31 height 17
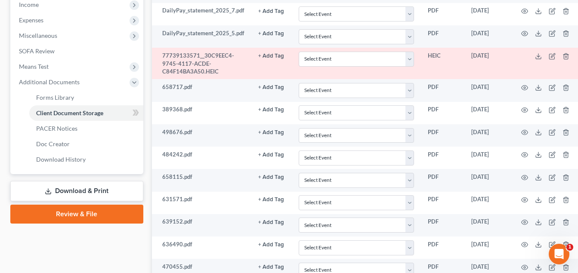
scroll to position [294, 0]
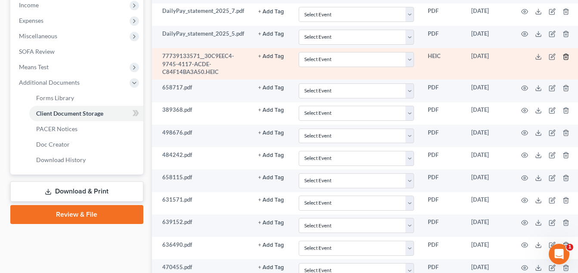
click at [566, 56] on line "button" at bounding box center [566, 57] width 0 height 2
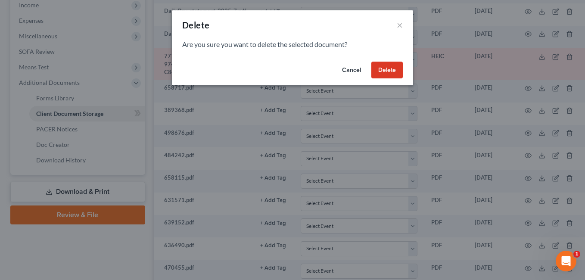
click at [385, 71] on button "Delete" at bounding box center [386, 70] width 31 height 17
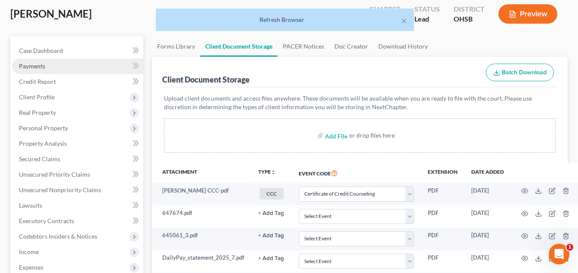
scroll to position [35, 0]
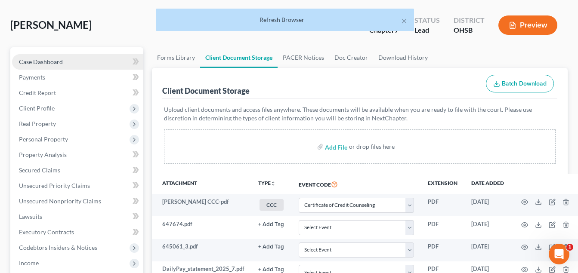
click at [68, 62] on link "Case Dashboard" at bounding box center [77, 62] width 131 height 16
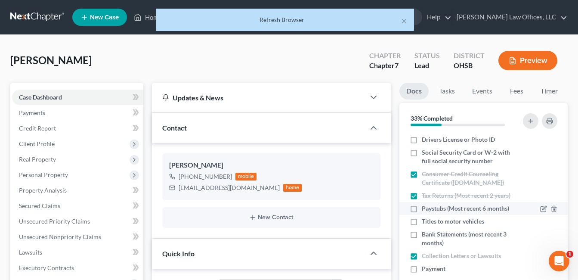
click at [422, 209] on label "Paystubs (Most recent 6 months)" at bounding box center [465, 208] width 87 height 9
click at [426, 209] on input "Paystubs (Most recent 6 months)" at bounding box center [429, 207] width 6 height 6
checkbox input "true"
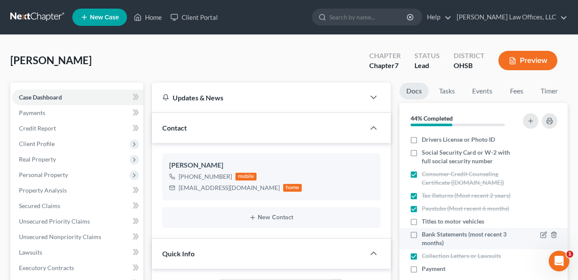
click at [422, 233] on label "Bank Statements (most recent 3 months)" at bounding box center [470, 238] width 96 height 17
click at [426, 233] on input "Bank Statements (most recent 3 months)" at bounding box center [429, 233] width 6 height 6
checkbox input "true"
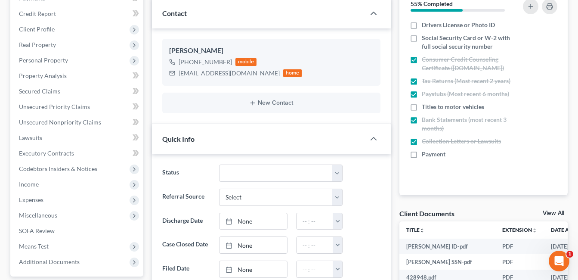
scroll to position [129, 0]
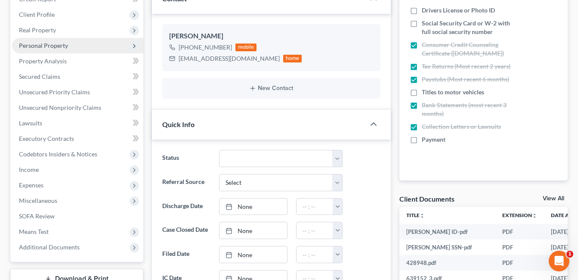
click at [54, 44] on span "Personal Property" at bounding box center [43, 45] width 49 height 7
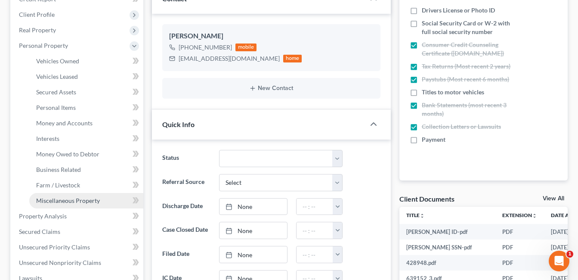
click at [78, 202] on span "Miscellaneous Property" at bounding box center [68, 200] width 64 height 7
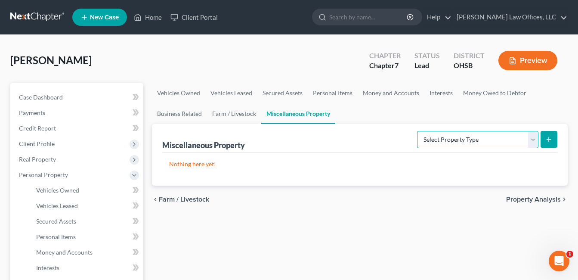
click at [534, 140] on select "Select Property Type Assigned for Creditor Benefit Within 1 Year Holding for An…" at bounding box center [477, 139] width 121 height 17
select select "transferred"
click at [417, 131] on select "Select Property Type Assigned for Creditor Benefit Within 1 Year Holding for An…" at bounding box center [477, 139] width 121 height 17
click at [549, 137] on icon "submit" at bounding box center [549, 139] width 7 height 7
select select "Ordinary (within 2 years)"
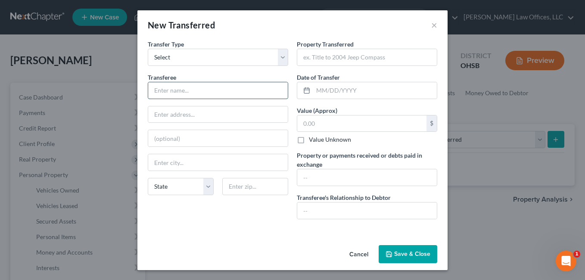
click at [221, 93] on input "text" at bounding box center [218, 90] width 140 height 16
type input "Bona Fide Purchaser"
click at [327, 209] on input "text" at bounding box center [367, 210] width 140 height 16
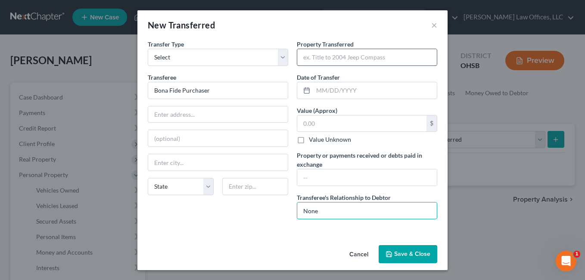
type input "None"
click at [341, 59] on input "text" at bounding box center [367, 57] width 140 height 16
click at [309, 123] on input "text" at bounding box center [361, 123] width 129 height 16
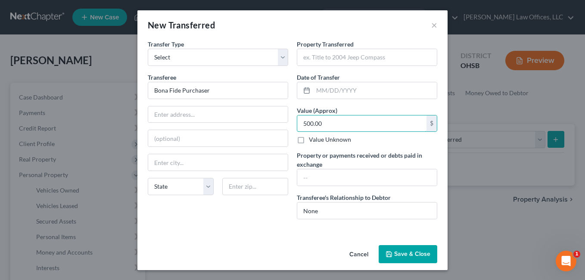
type input "500.00"
click at [320, 180] on input "text" at bounding box center [367, 177] width 140 height 16
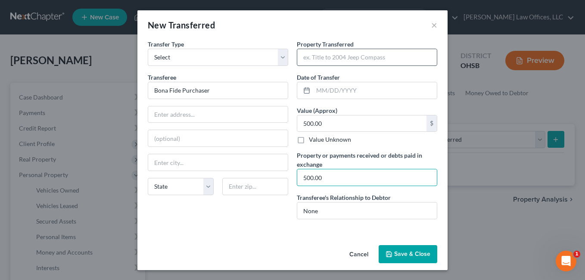
type input "500.00"
click at [329, 59] on input "text" at bounding box center [367, 57] width 140 height 16
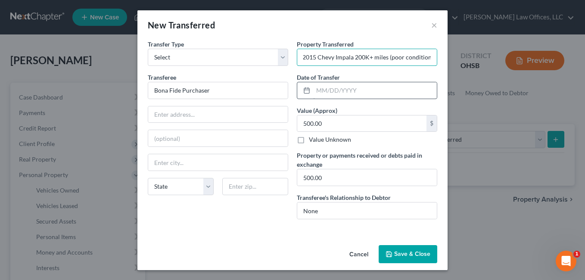
type input "2015 Chevy Impala 200K+ miles (poor condition)"
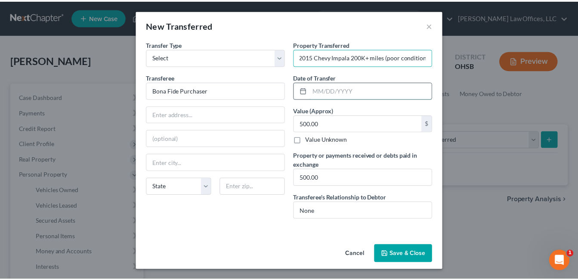
scroll to position [0, 0]
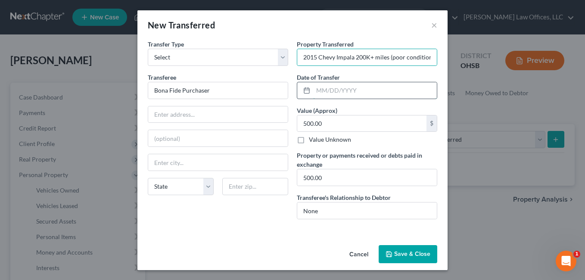
click at [346, 87] on input "text" at bounding box center [375, 90] width 124 height 16
type input "08/10/2025"
click at [408, 256] on button "Save & Close" at bounding box center [408, 254] width 59 height 18
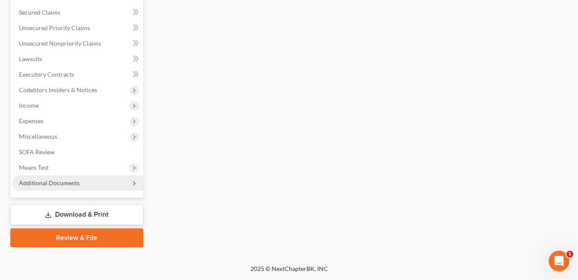
click at [74, 185] on span "Additional Documents" at bounding box center [49, 182] width 61 height 7
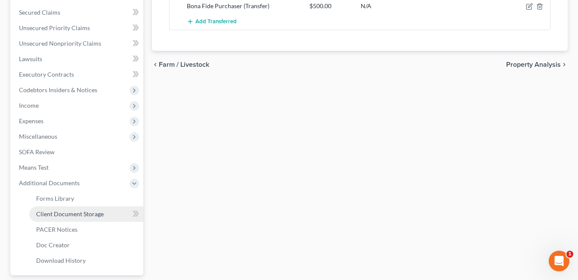
click at [88, 213] on span "Client Document Storage" at bounding box center [70, 213] width 68 height 7
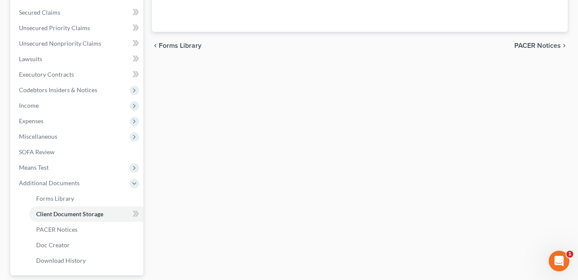
scroll to position [171, 0]
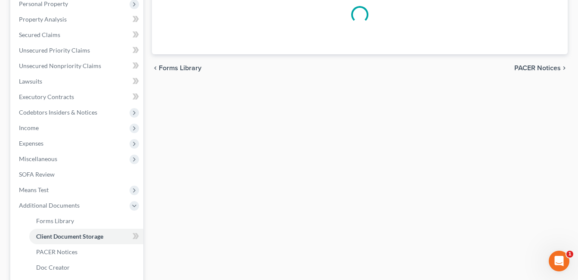
select select "7"
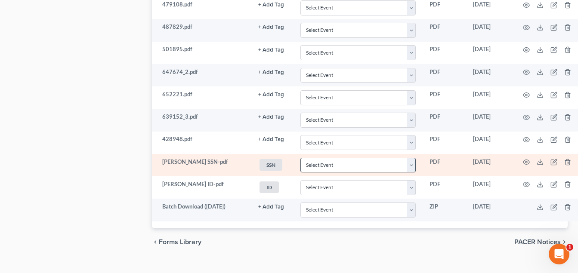
scroll to position [1120, 0]
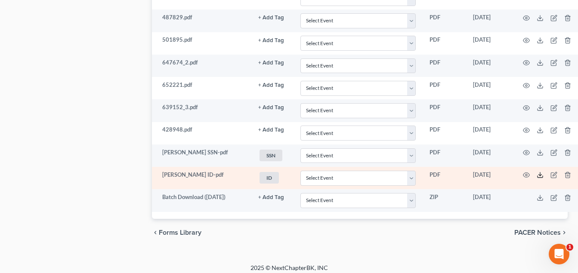
click at [539, 174] on icon at bounding box center [540, 175] width 7 height 7
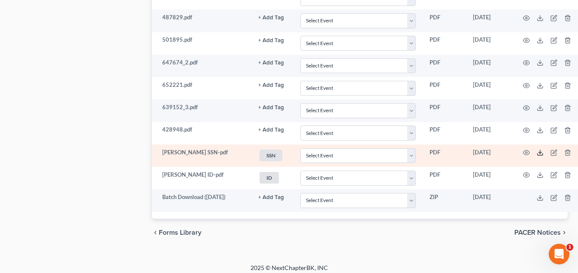
click at [540, 152] on icon at bounding box center [540, 152] width 7 height 7
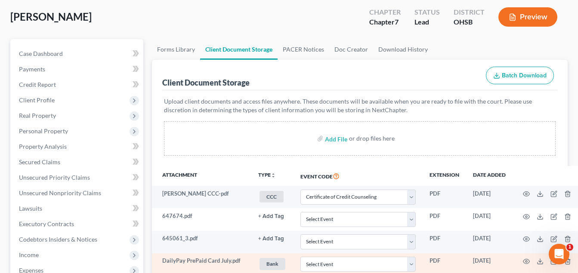
scroll to position [43, 0]
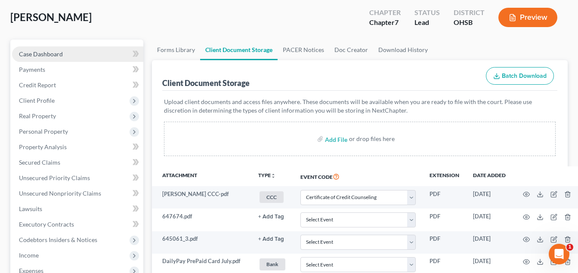
click at [67, 49] on link "Case Dashboard" at bounding box center [77, 55] width 131 height 16
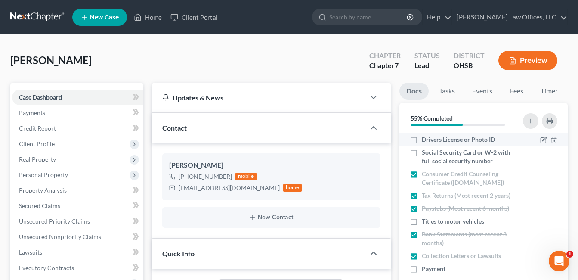
click at [422, 139] on label "Drivers License or Photo ID" at bounding box center [458, 139] width 73 height 9
click at [426, 139] on input "Drivers License or Photo ID" at bounding box center [429, 138] width 6 height 6
checkbox input "true"
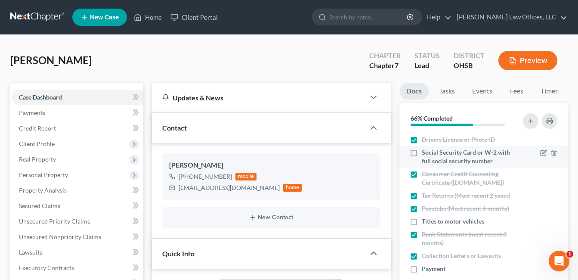
click at [422, 154] on label "Social Security Card or W-2 with full social security number" at bounding box center [470, 156] width 96 height 17
click at [426, 154] on input "Social Security Card or W-2 with full social security number" at bounding box center [429, 151] width 6 height 6
checkbox input "true"
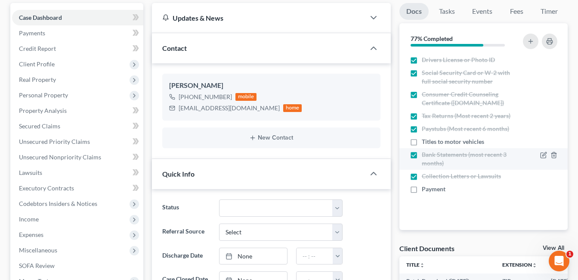
scroll to position [86, 0]
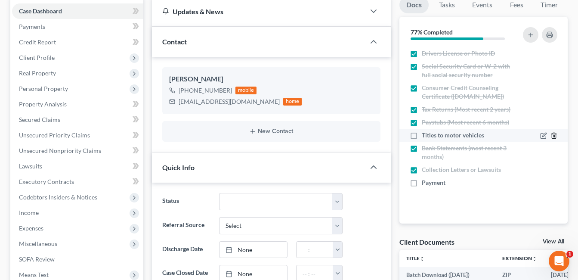
click at [553, 136] on icon "button" at bounding box center [554, 135] width 7 height 7
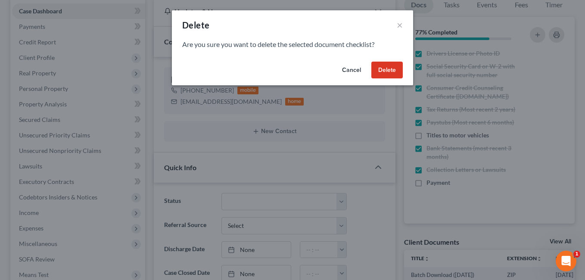
click at [390, 72] on button "Delete" at bounding box center [386, 70] width 31 height 17
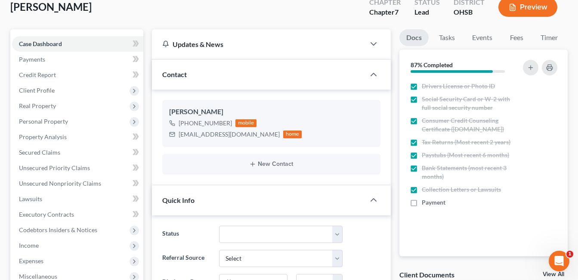
scroll to position [0, 0]
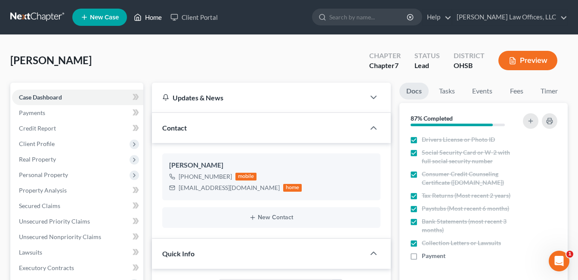
click at [155, 18] on link "Home" at bounding box center [148, 17] width 37 height 16
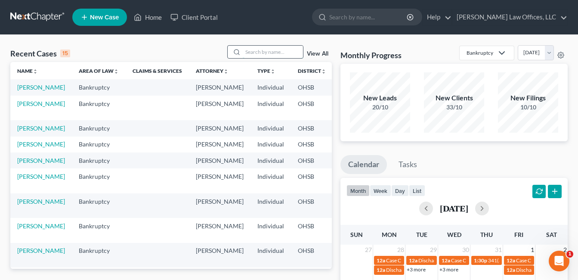
click at [282, 51] on input "search" at bounding box center [273, 52] width 60 height 12
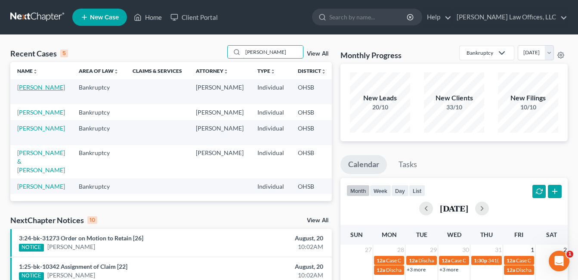
type input "thomas"
click at [29, 91] on link "Thomas, Teresa" at bounding box center [41, 87] width 48 height 7
select select "4"
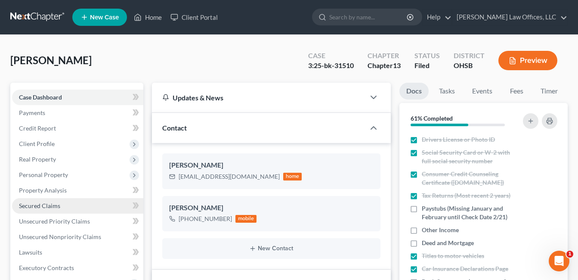
click at [61, 206] on link "Secured Claims" at bounding box center [77, 206] width 131 height 16
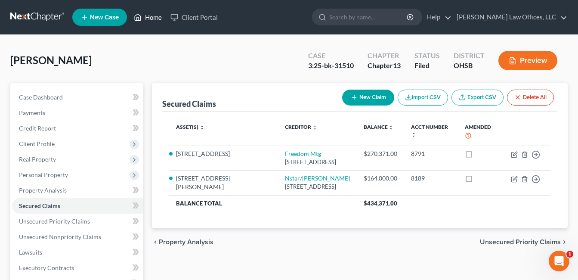
click at [158, 18] on link "Home" at bounding box center [148, 17] width 37 height 16
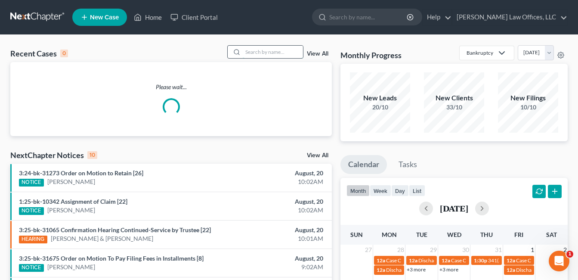
click at [262, 51] on input "search" at bounding box center [273, 52] width 60 height 12
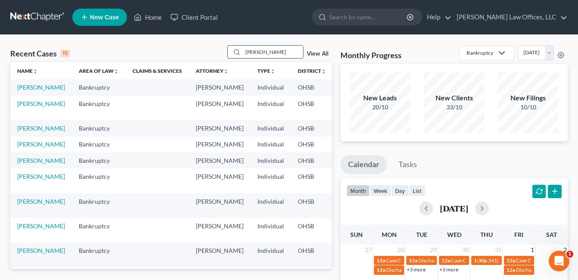
type input "hayden"
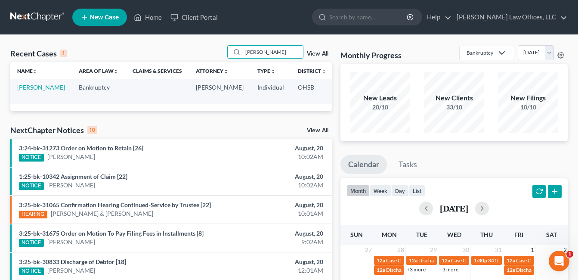
click at [22, 100] on td "Hayden, Ayonda" at bounding box center [41, 91] width 62 height 25
click at [23, 91] on link "Hayden, Ayonda" at bounding box center [41, 87] width 48 height 7
select select "1"
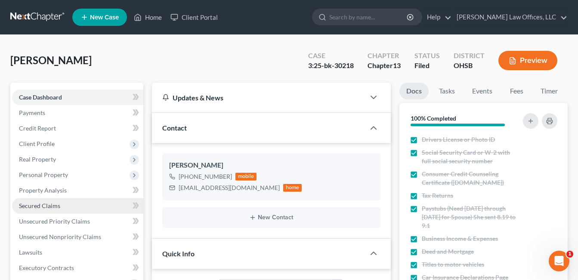
click at [55, 206] on span "Secured Claims" at bounding box center [39, 205] width 41 height 7
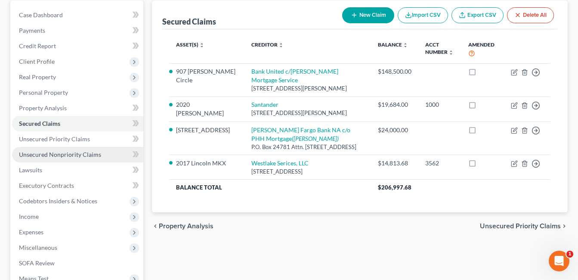
scroll to position [86, 0]
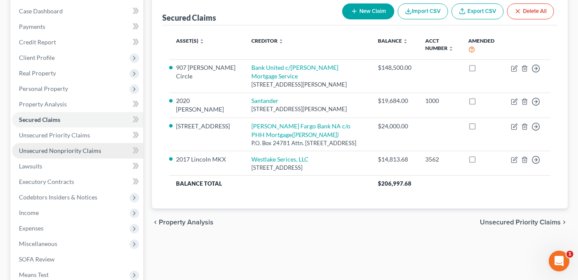
click at [80, 149] on span "Unsecured Nonpriority Claims" at bounding box center [60, 150] width 82 height 7
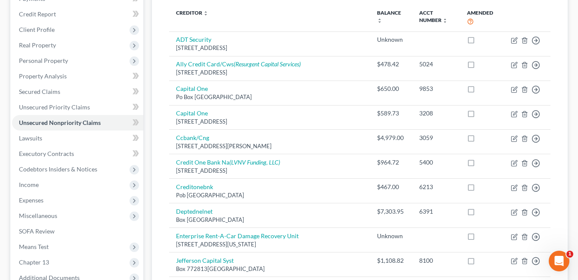
scroll to position [114, 0]
click at [63, 92] on link "Secured Claims" at bounding box center [77, 92] width 131 height 16
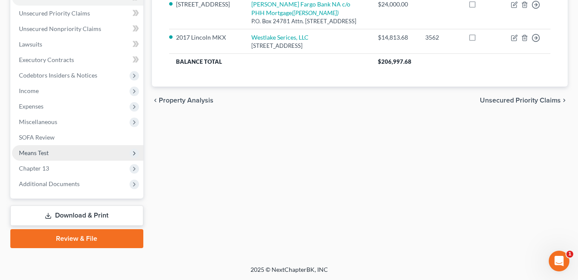
scroll to position [209, 0]
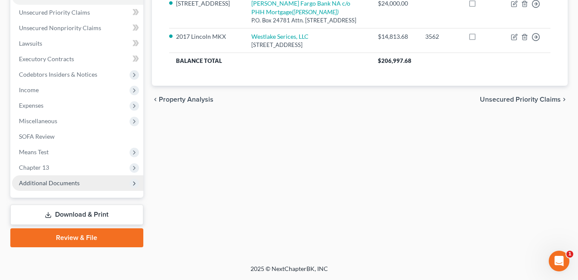
click at [71, 182] on span "Additional Documents" at bounding box center [49, 182] width 61 height 7
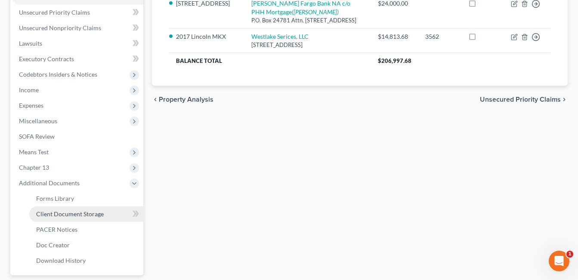
click at [89, 210] on span "Client Document Storage" at bounding box center [70, 213] width 68 height 7
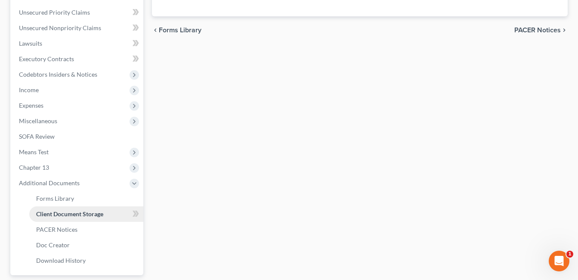
scroll to position [165, 0]
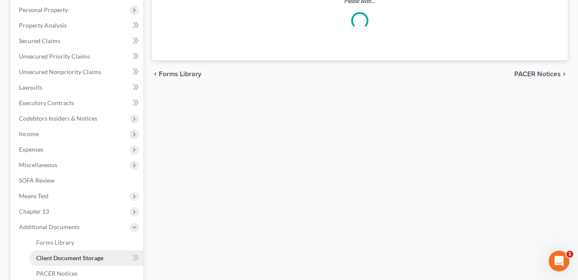
select select "7"
select select "53"
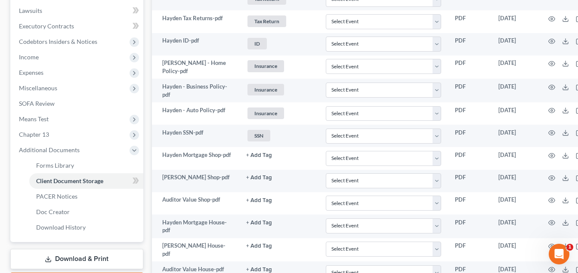
scroll to position [388, 0]
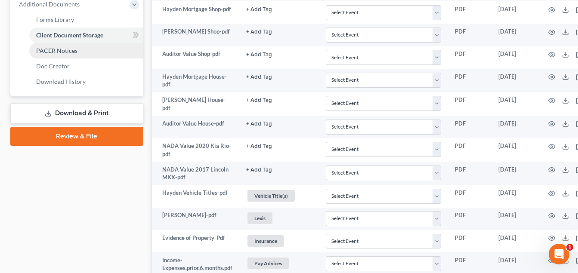
click at [74, 45] on link "PACER Notices" at bounding box center [86, 51] width 114 height 16
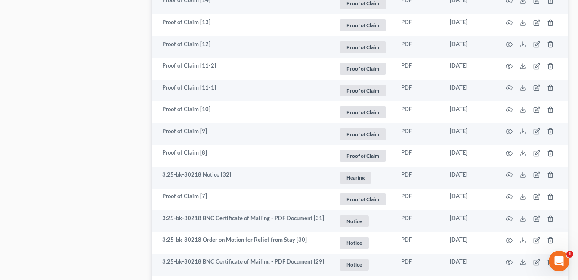
scroll to position [560, 0]
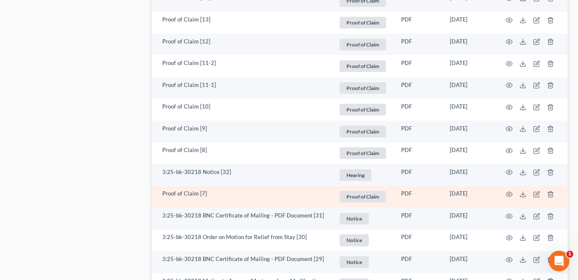
click at [519, 186] on td at bounding box center [532, 197] width 72 height 22
click at [522, 194] on polyline at bounding box center [523, 194] width 3 height 1
